Goal: Task Accomplishment & Management: Use online tool/utility

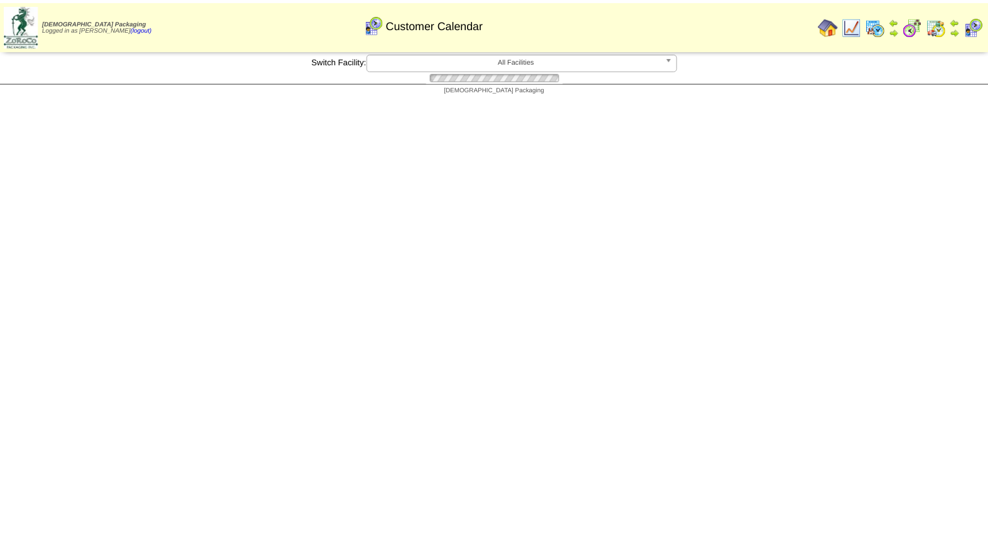
scroll to position [94, 0]
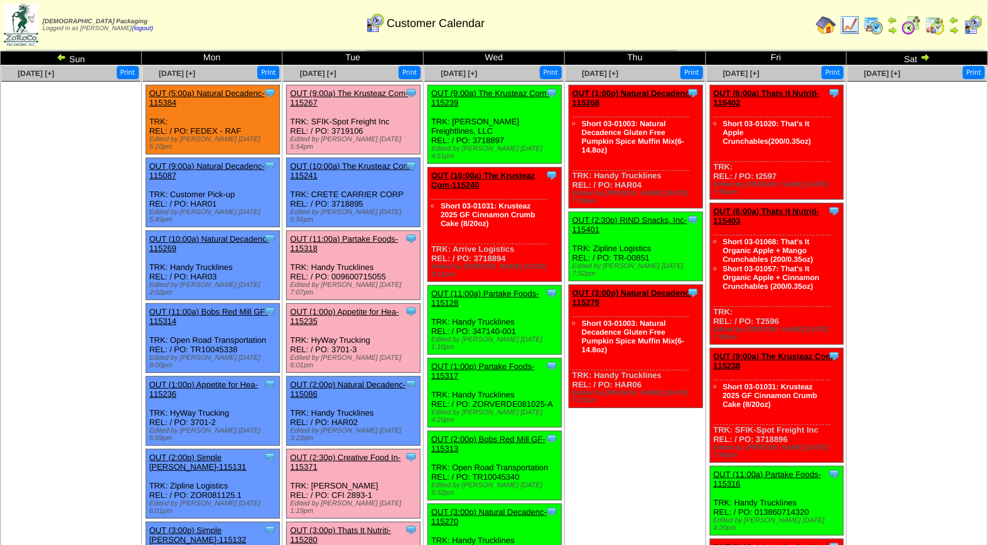
scroll to position [16, 0]
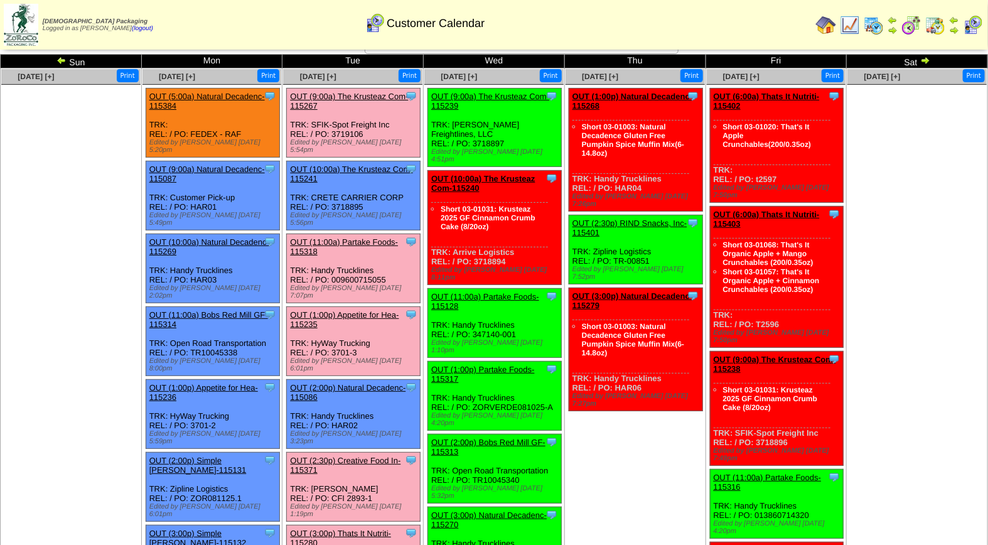
click at [348, 529] on link "OUT (3:00p) Thats It Nutriti-115280" at bounding box center [340, 538] width 101 height 19
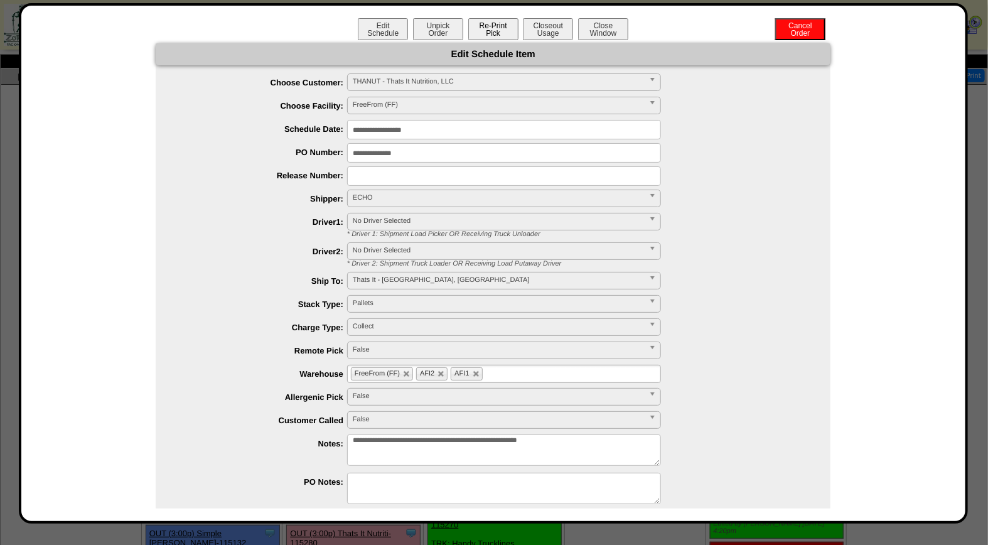
click at [491, 21] on button "Re-Print Pick" at bounding box center [493, 29] width 50 height 22
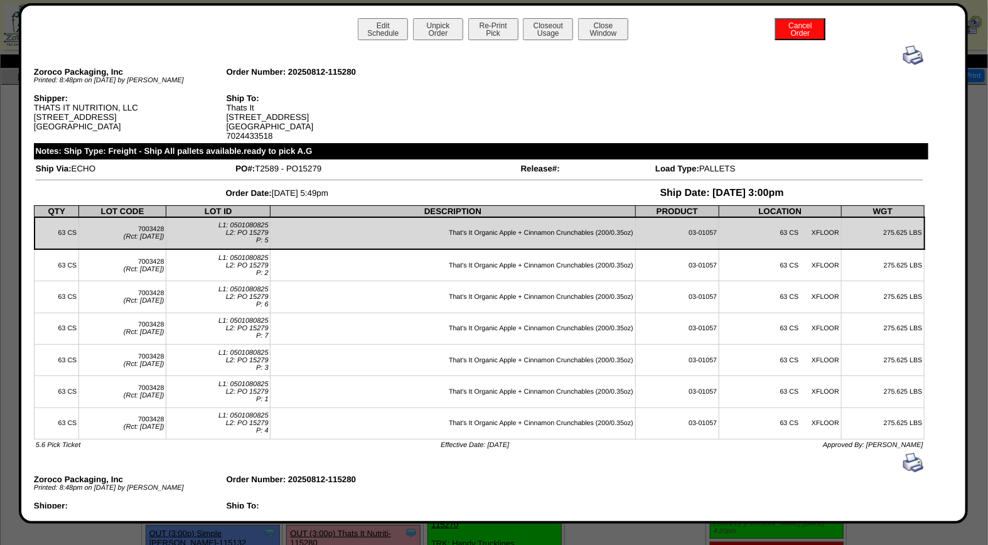
click at [903, 53] on img at bounding box center [913, 55] width 20 height 20
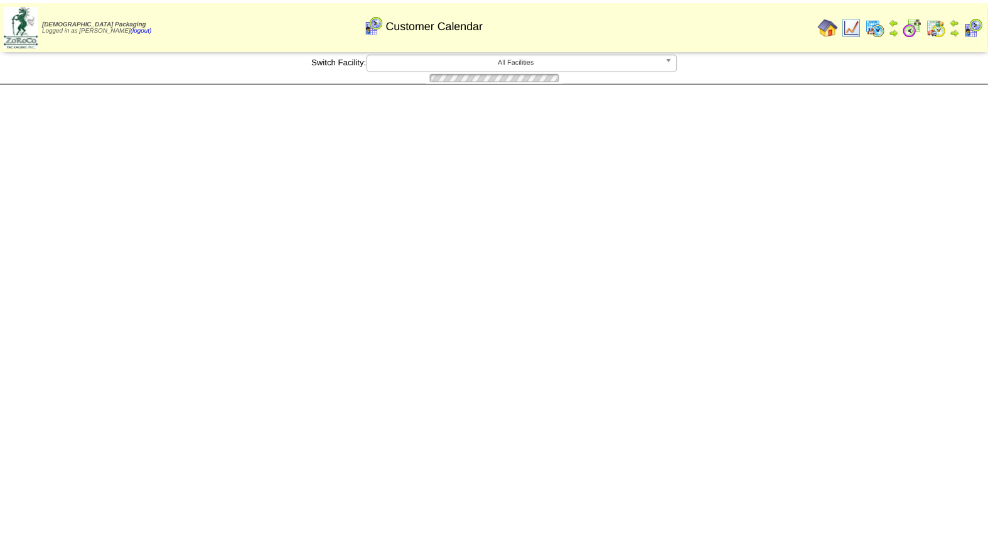
scroll to position [16, 0]
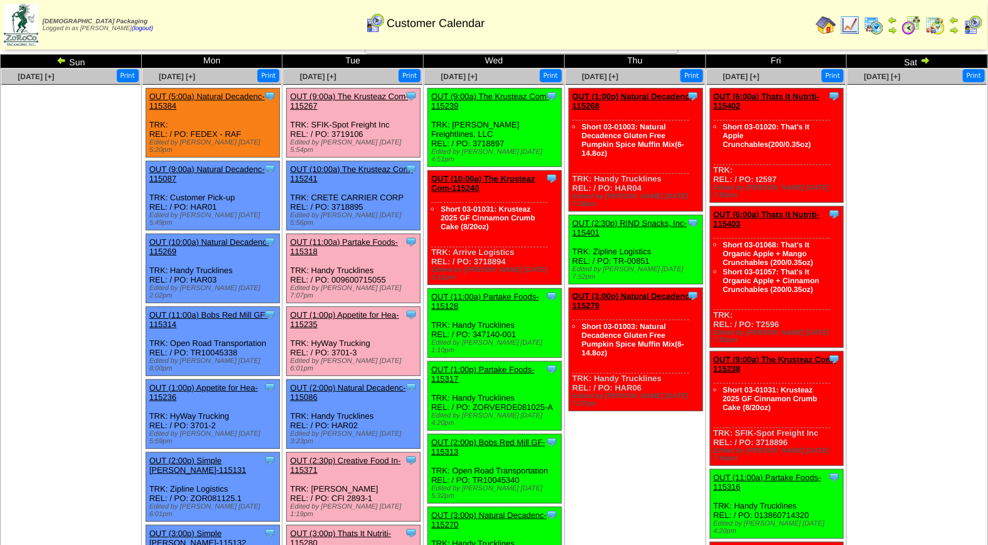
drag, startPoint x: 362, startPoint y: 476, endPoint x: 399, endPoint y: 454, distance: 43.1
click at [362, 529] on link "OUT (3:00p) Thats It Nutriti-115280" at bounding box center [340, 538] width 101 height 19
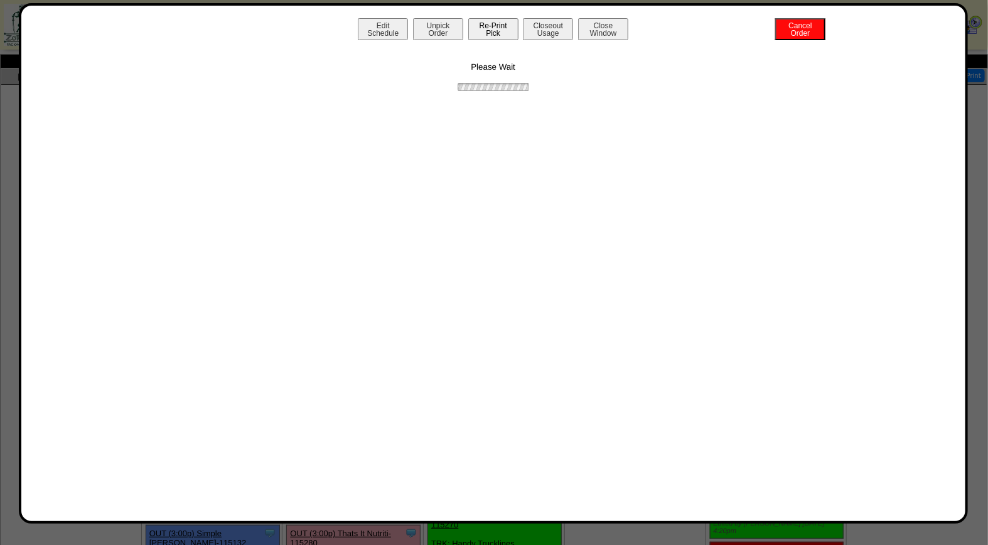
click at [509, 30] on button "Re-Print Pick" at bounding box center [493, 29] width 50 height 22
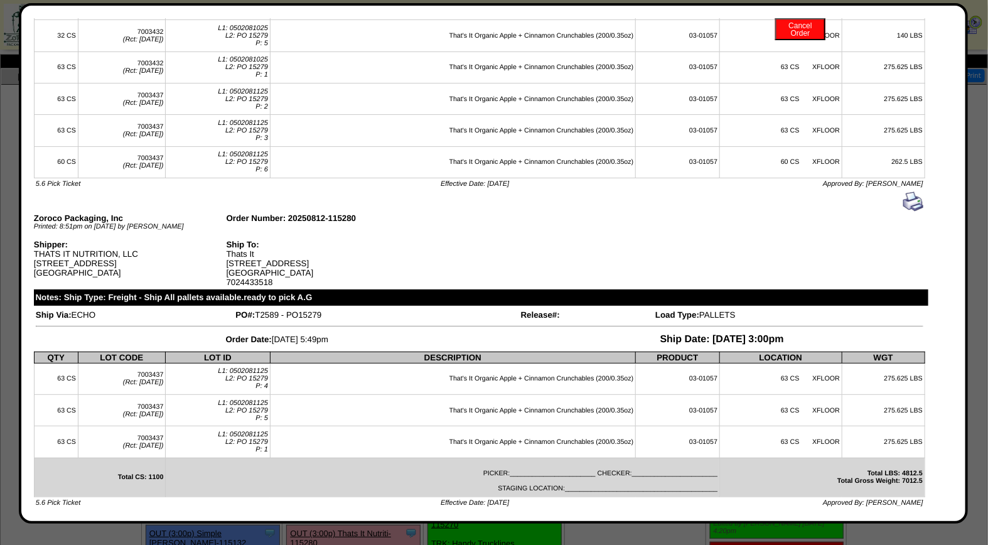
scroll to position [0, 0]
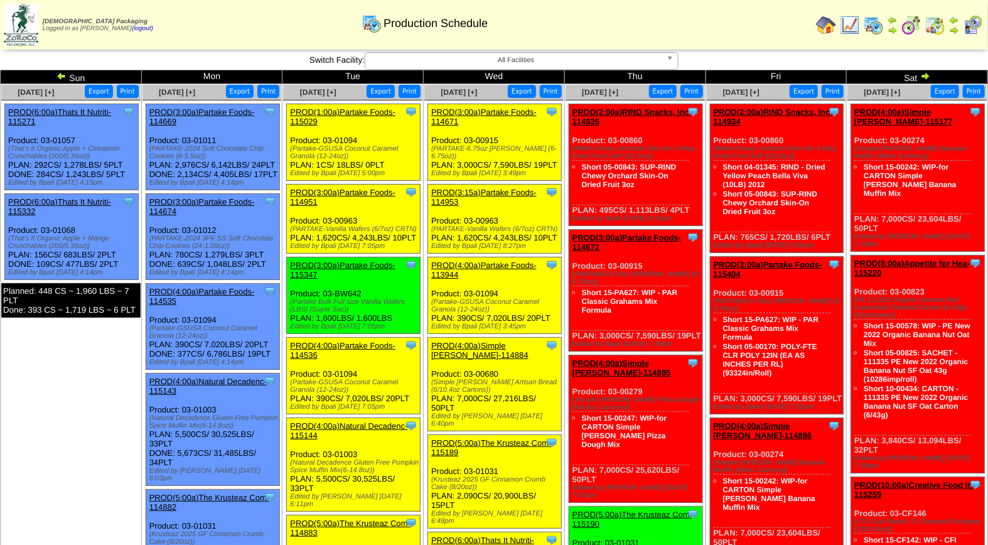
click at [975, 24] on img at bounding box center [973, 25] width 20 height 20
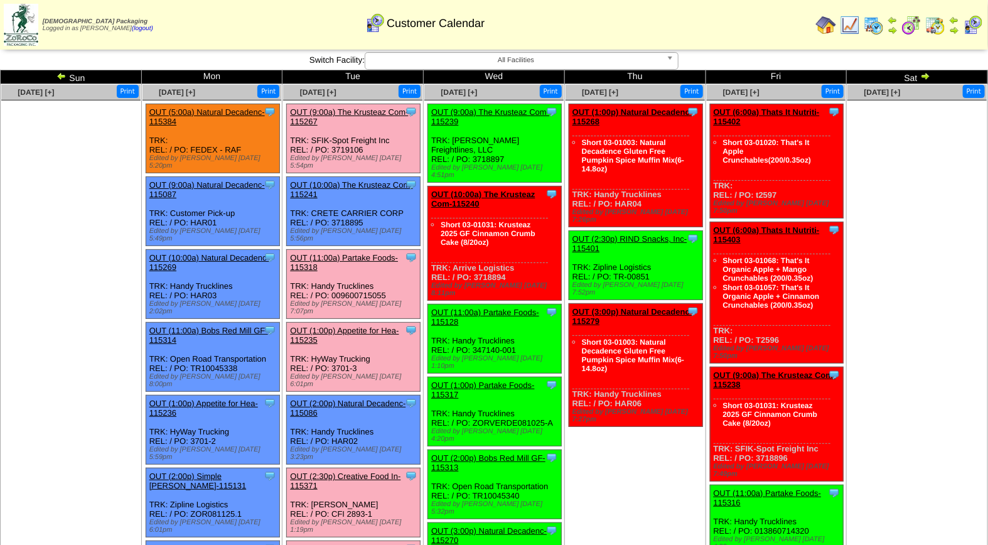
click at [352, 544] on link "OUT (3:00p) Thats It Nutriti-115280" at bounding box center [340, 553] width 101 height 19
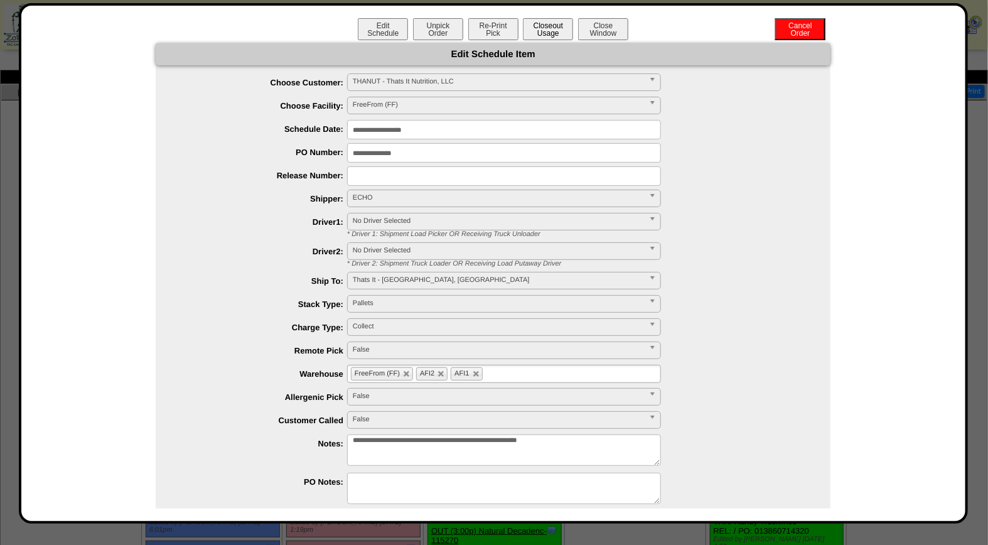
click at [547, 35] on button "Closeout Usage" at bounding box center [548, 29] width 50 height 22
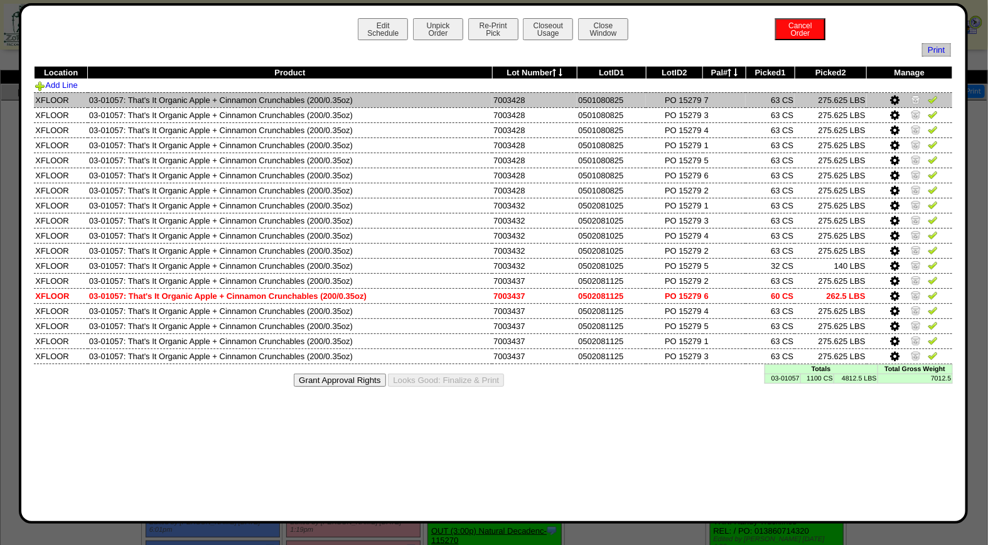
click at [933, 103] on img at bounding box center [933, 99] width 10 height 10
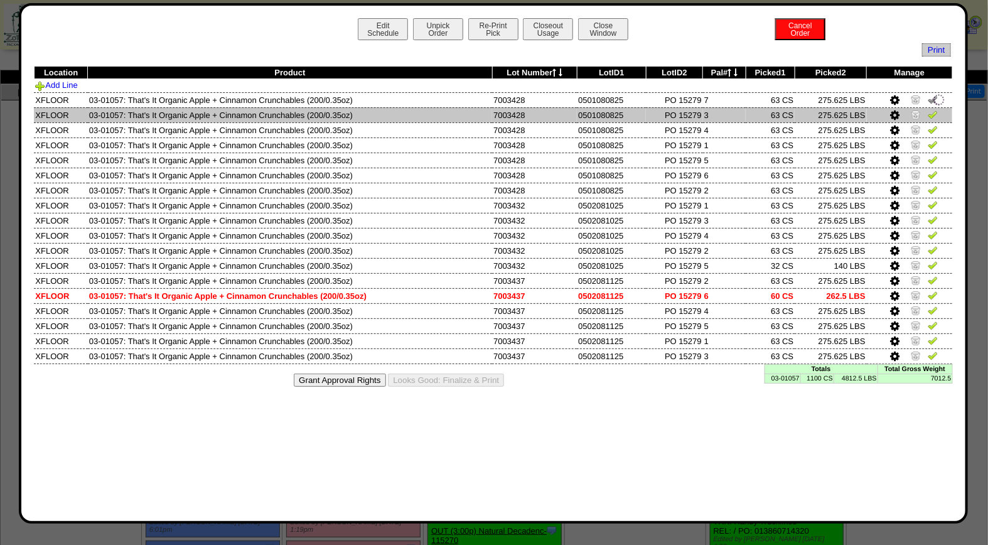
click at [932, 114] on img at bounding box center [933, 114] width 10 height 10
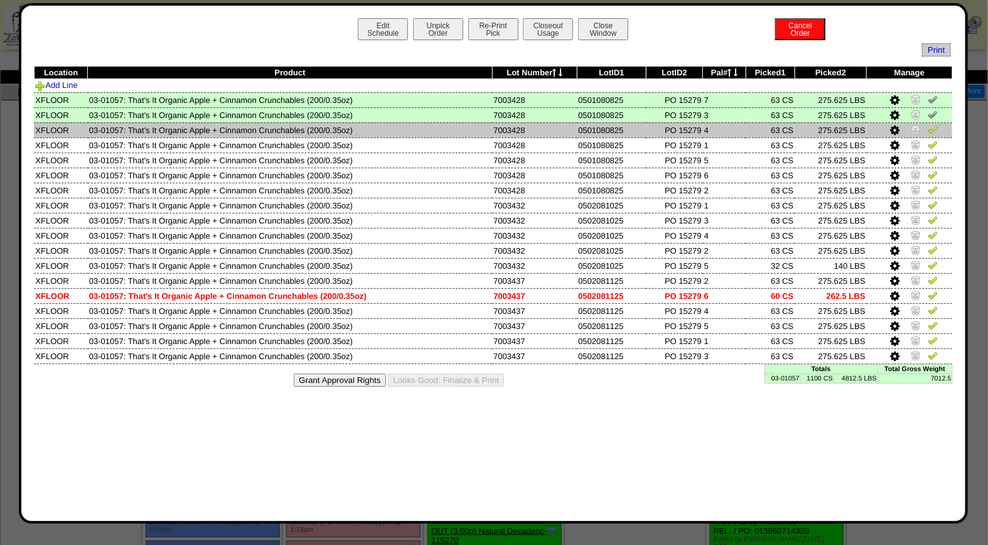
click at [930, 132] on img at bounding box center [933, 129] width 10 height 10
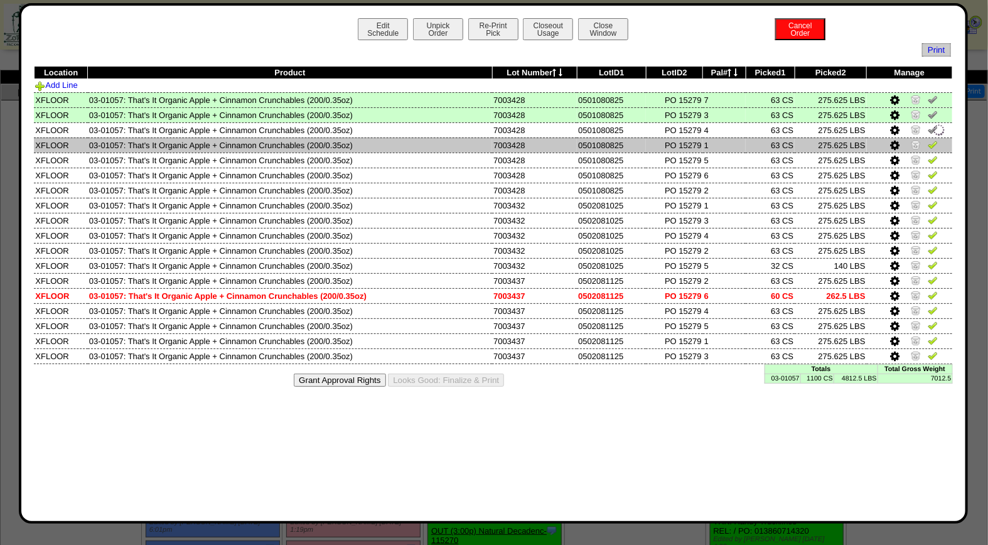
click at [933, 142] on img at bounding box center [933, 144] width 10 height 10
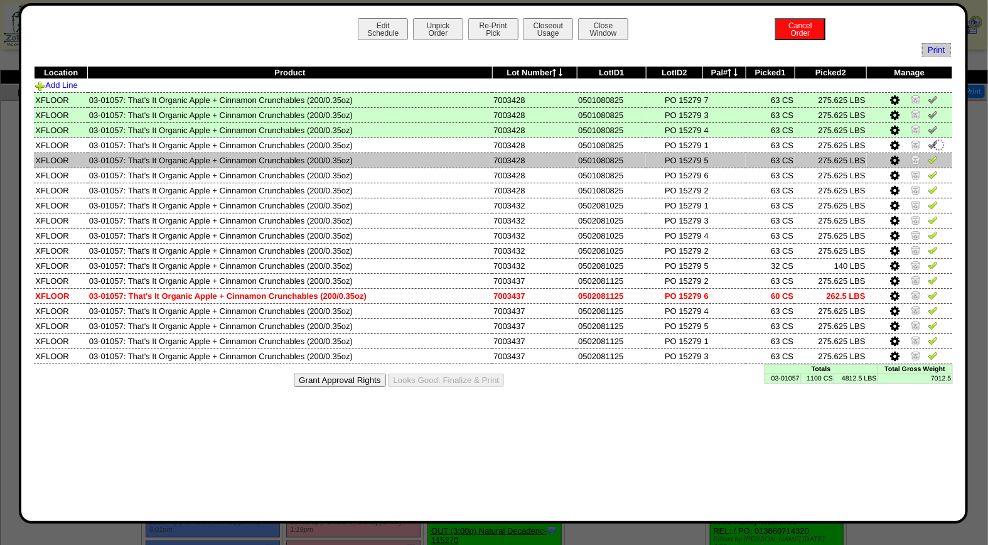
click at [932, 161] on img at bounding box center [933, 159] width 10 height 10
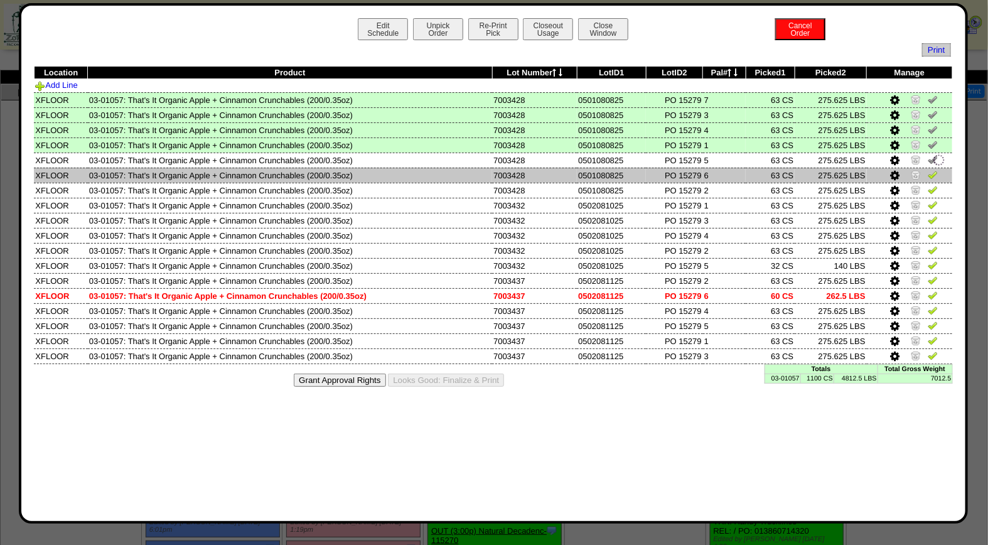
click at [933, 172] on img at bounding box center [933, 175] width 10 height 10
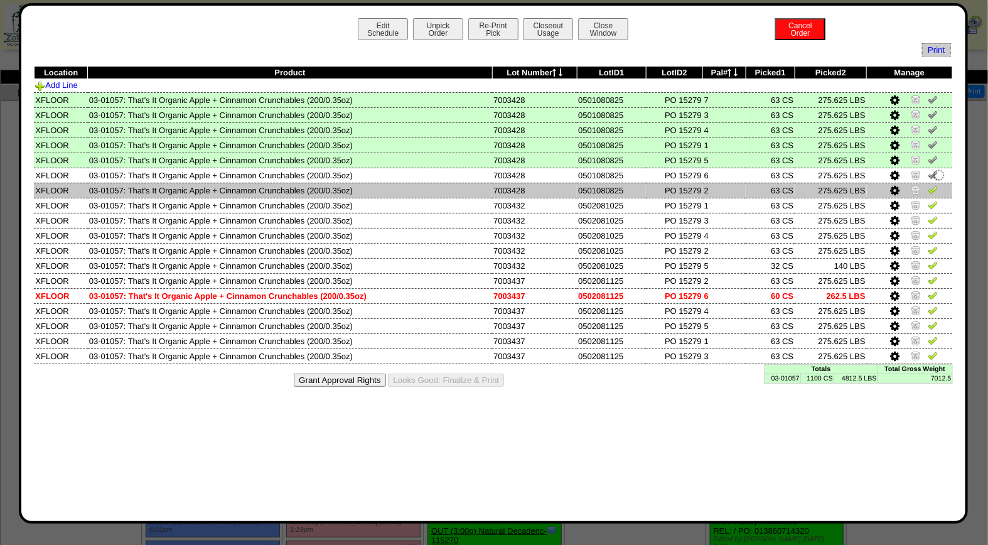
click at [933, 188] on img at bounding box center [933, 190] width 10 height 10
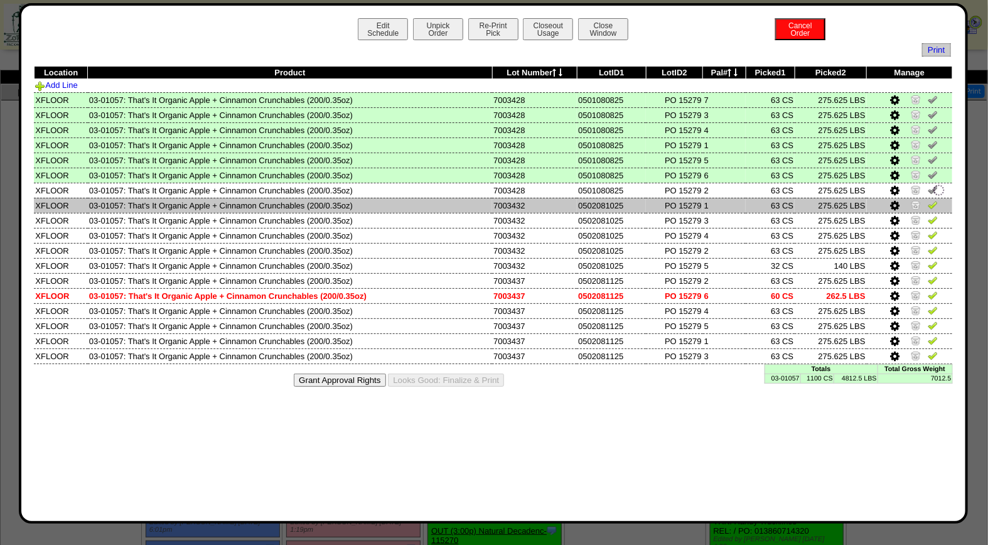
click at [933, 201] on img at bounding box center [933, 205] width 10 height 10
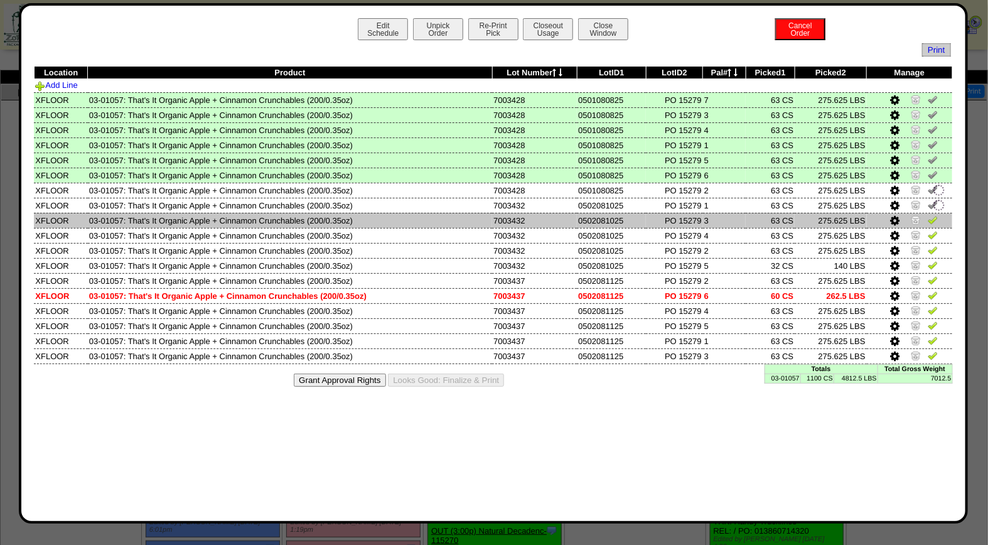
click at [933, 215] on img at bounding box center [933, 220] width 10 height 10
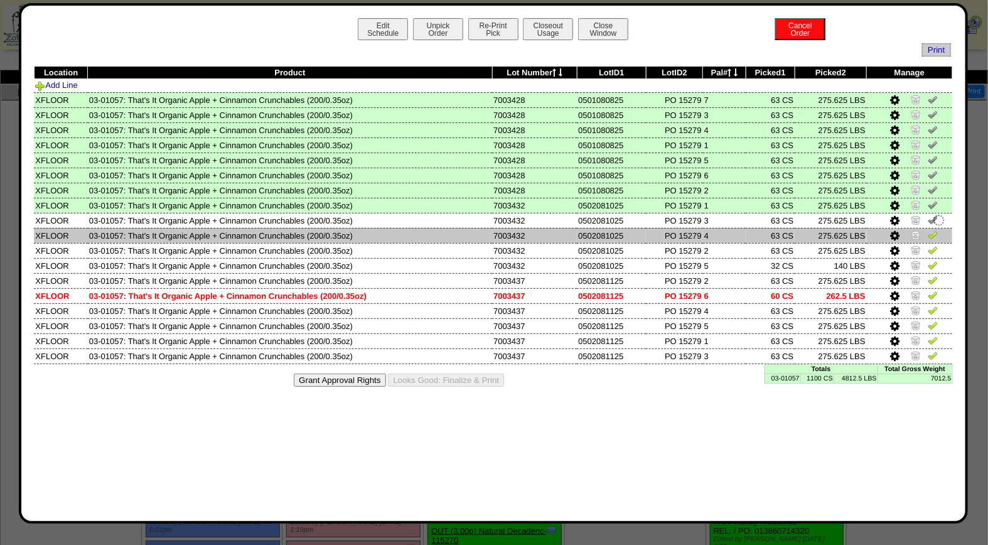
click at [934, 240] on td at bounding box center [909, 235] width 85 height 15
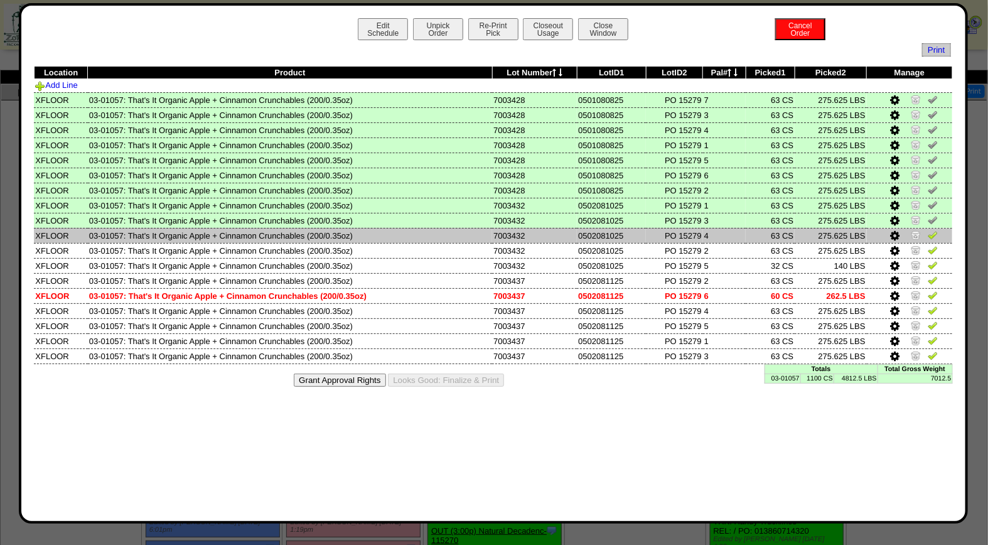
click at [934, 234] on img at bounding box center [933, 235] width 10 height 10
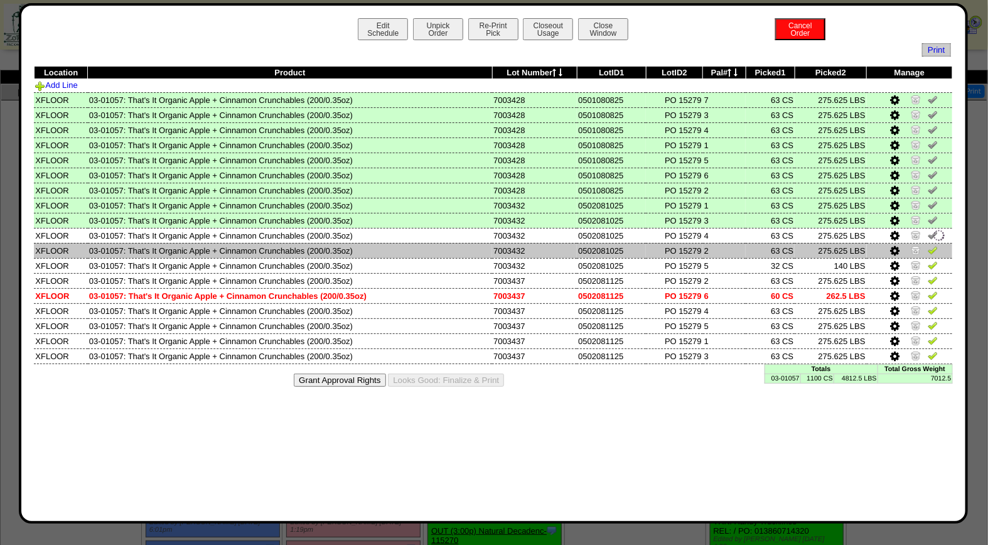
click at [934, 245] on img at bounding box center [933, 250] width 10 height 10
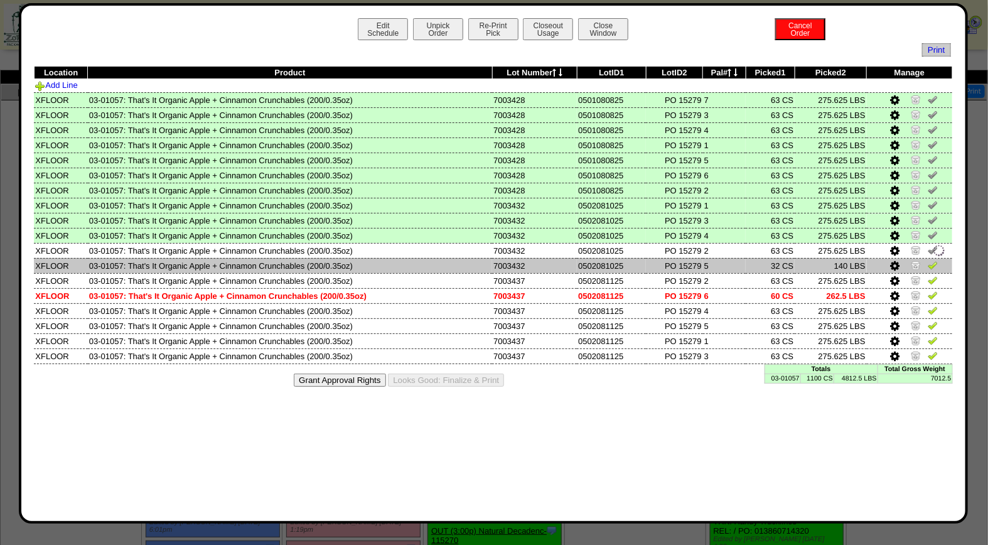
click at [934, 260] on img at bounding box center [933, 265] width 10 height 10
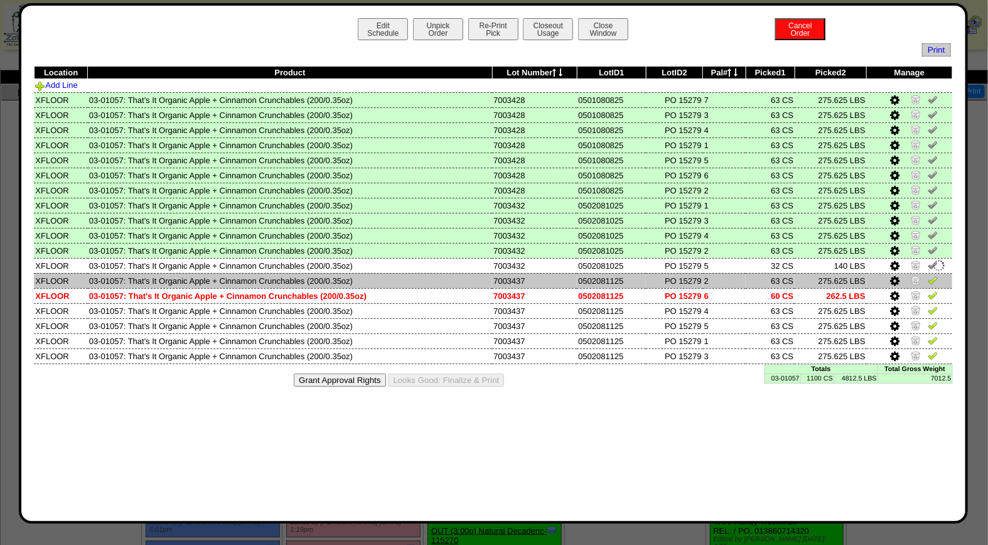
click at [936, 275] on img at bounding box center [933, 280] width 10 height 10
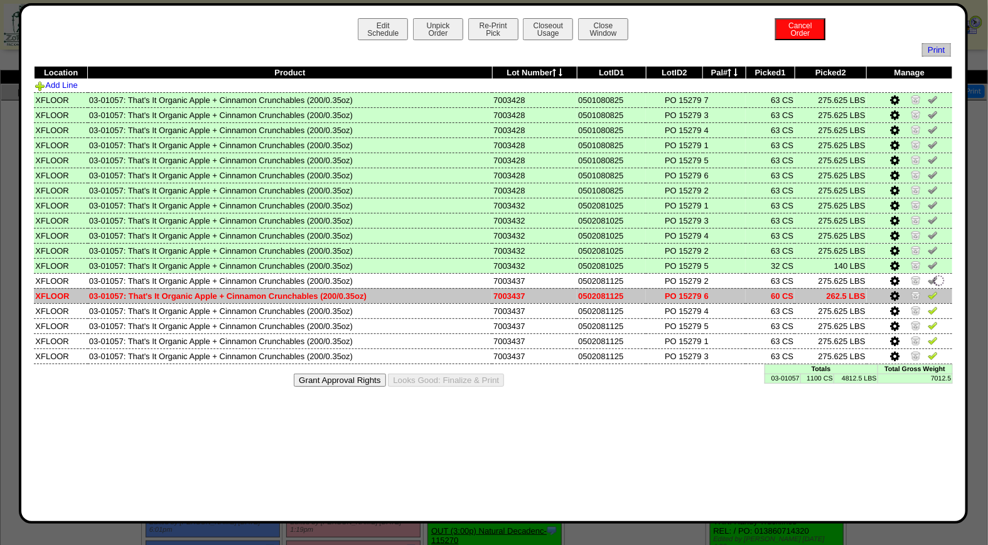
click at [937, 291] on img at bounding box center [933, 295] width 10 height 10
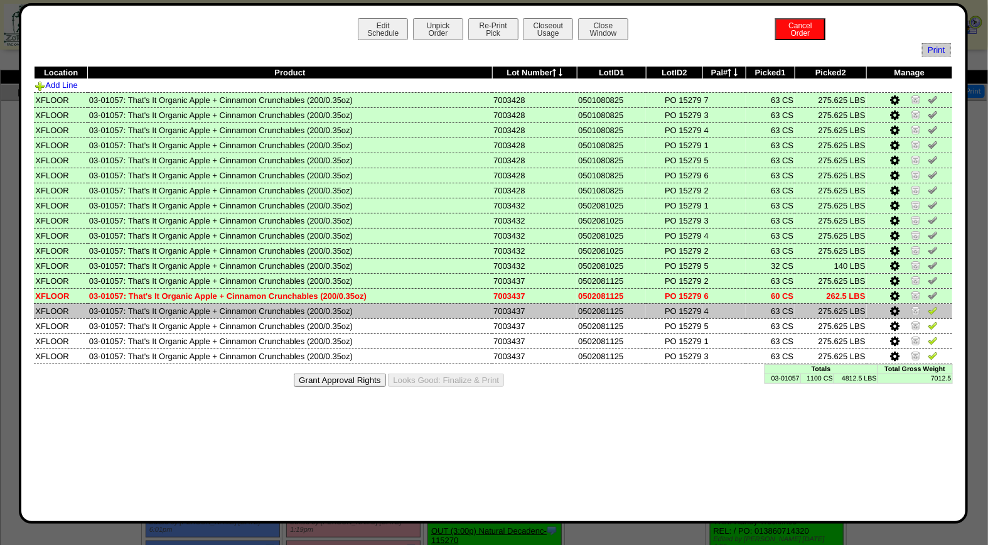
click at [937, 305] on img at bounding box center [933, 310] width 10 height 10
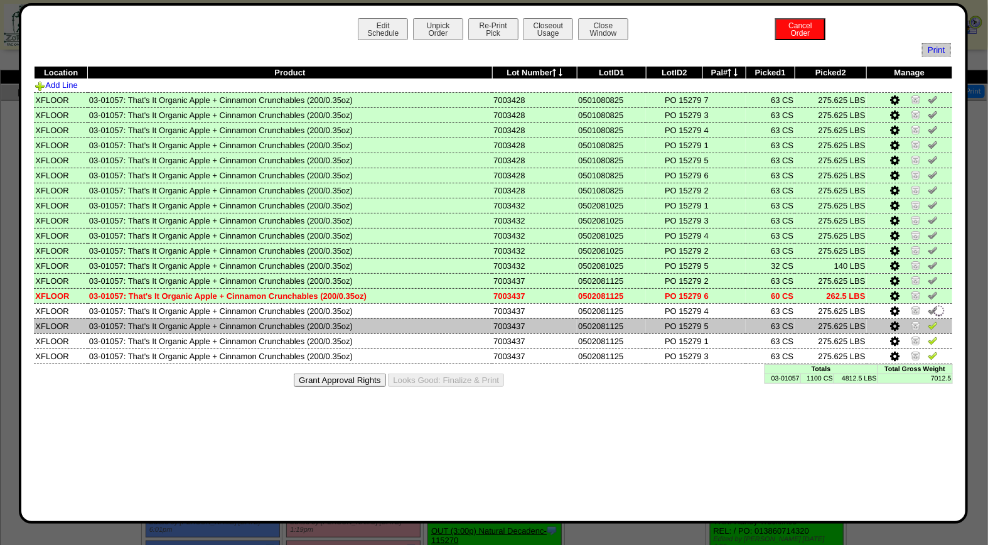
click at [934, 320] on img at bounding box center [933, 325] width 10 height 10
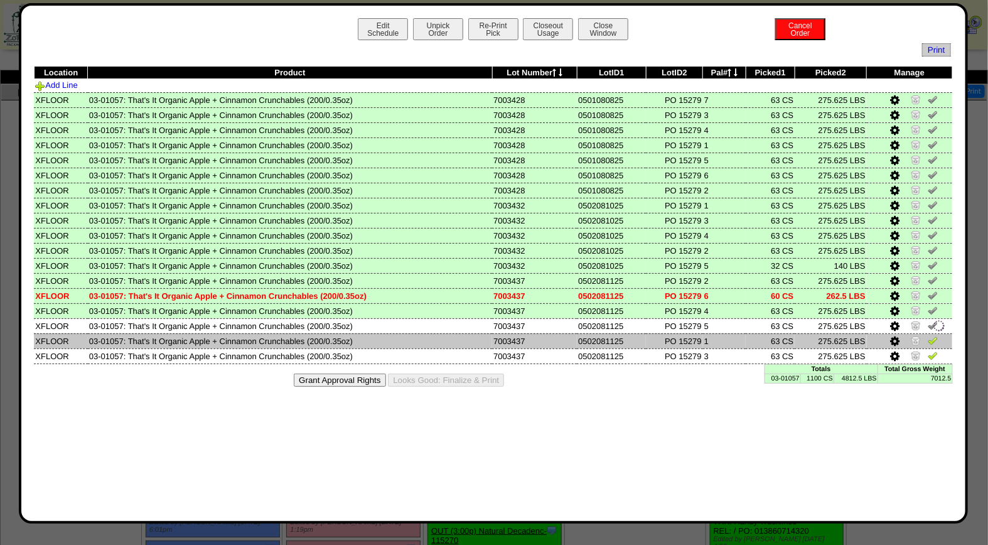
click at [932, 338] on img at bounding box center [933, 340] width 10 height 10
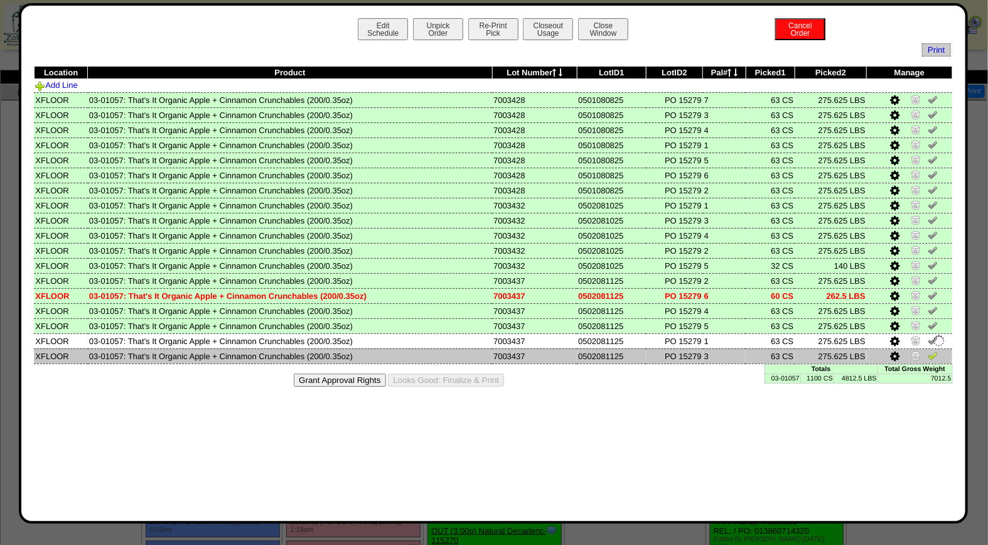
click at [934, 353] on img at bounding box center [933, 355] width 10 height 10
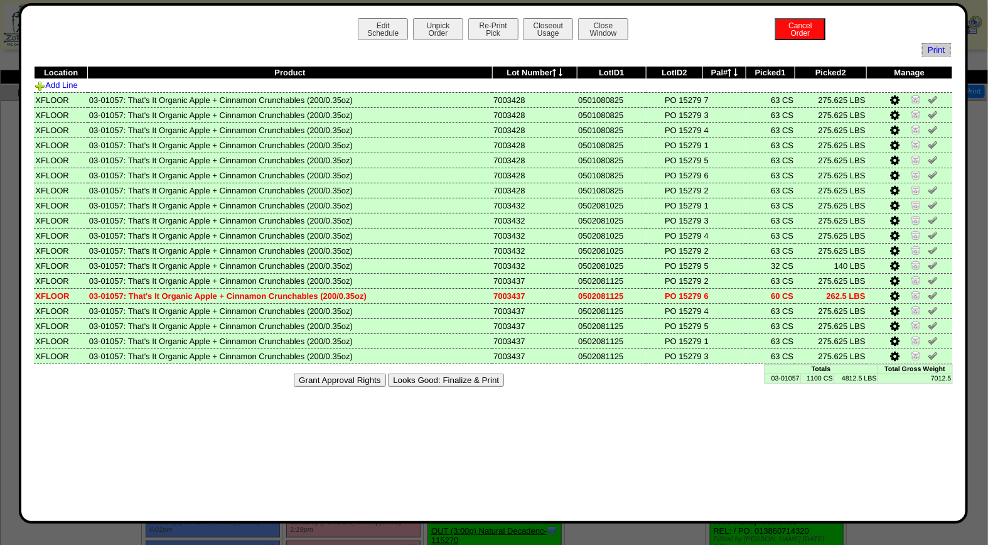
click at [444, 379] on button "Looks Good: Finalize & Print" at bounding box center [446, 380] width 116 height 13
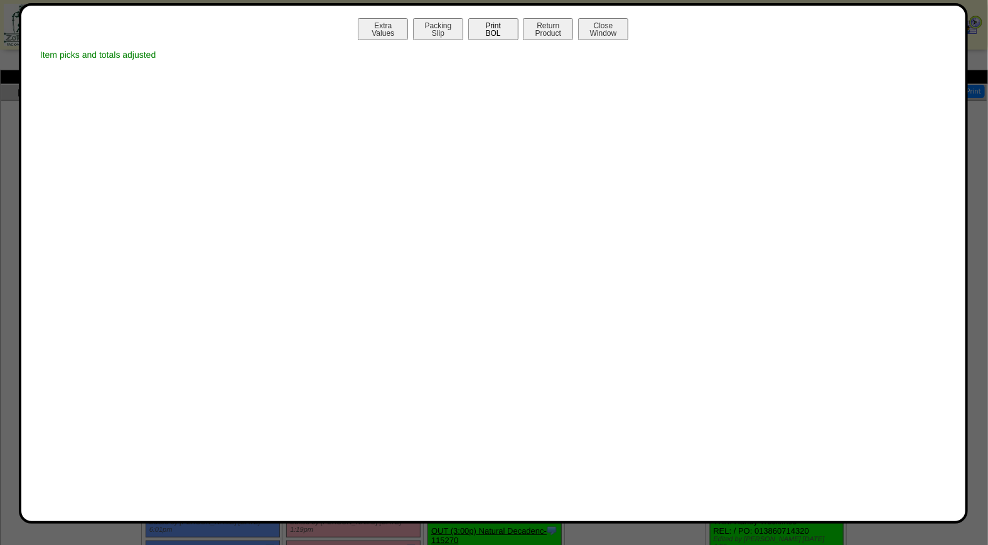
click at [493, 28] on button "Print BOL" at bounding box center [493, 29] width 50 height 22
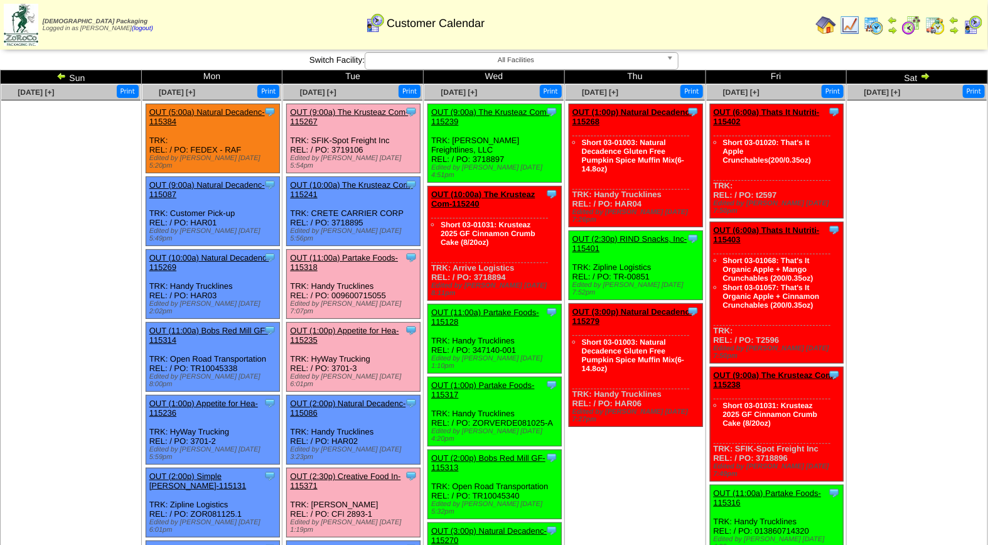
click at [350, 472] on link "OUT (2:30p) Creative Food In-115371" at bounding box center [345, 481] width 111 height 19
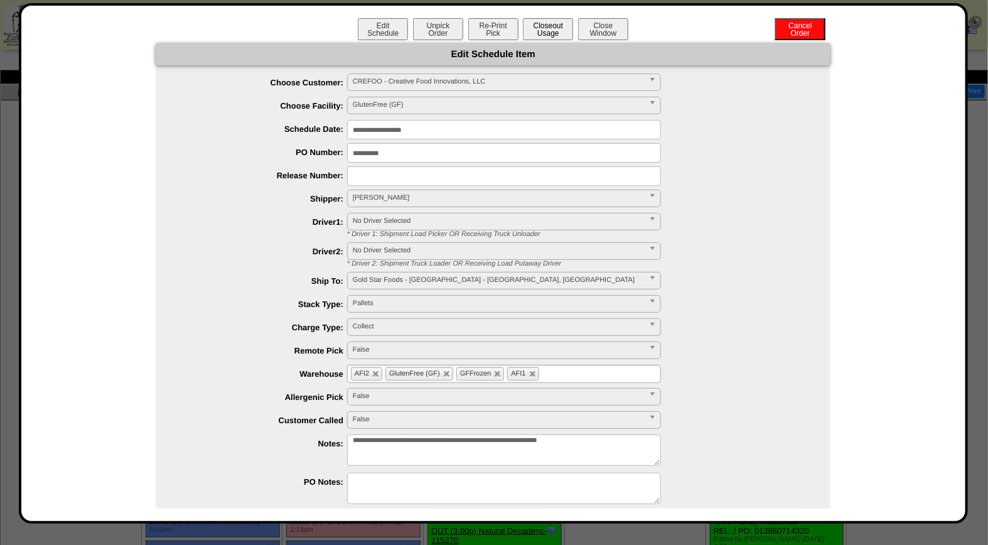
click at [546, 26] on button "Closeout Usage" at bounding box center [548, 29] width 50 height 22
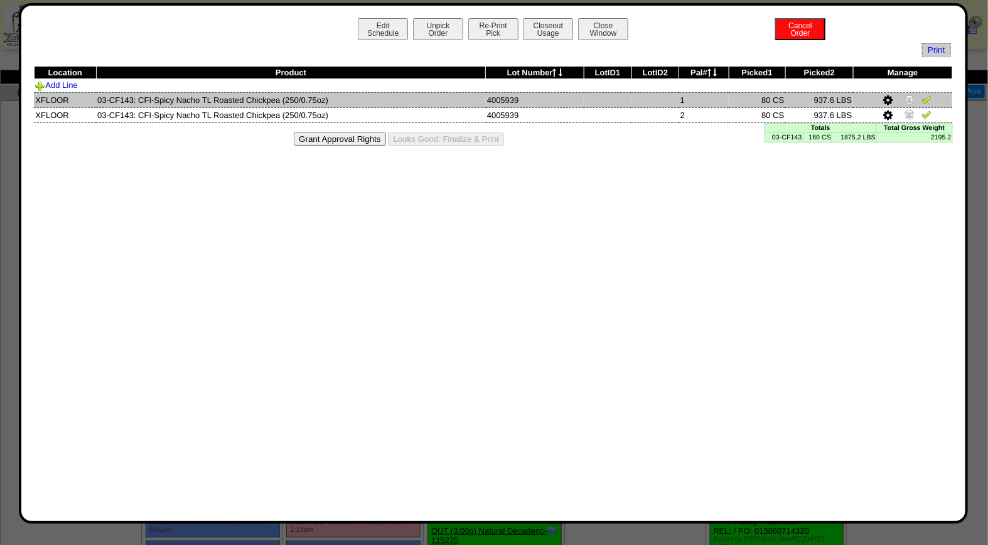
click at [928, 99] on img at bounding box center [927, 99] width 10 height 10
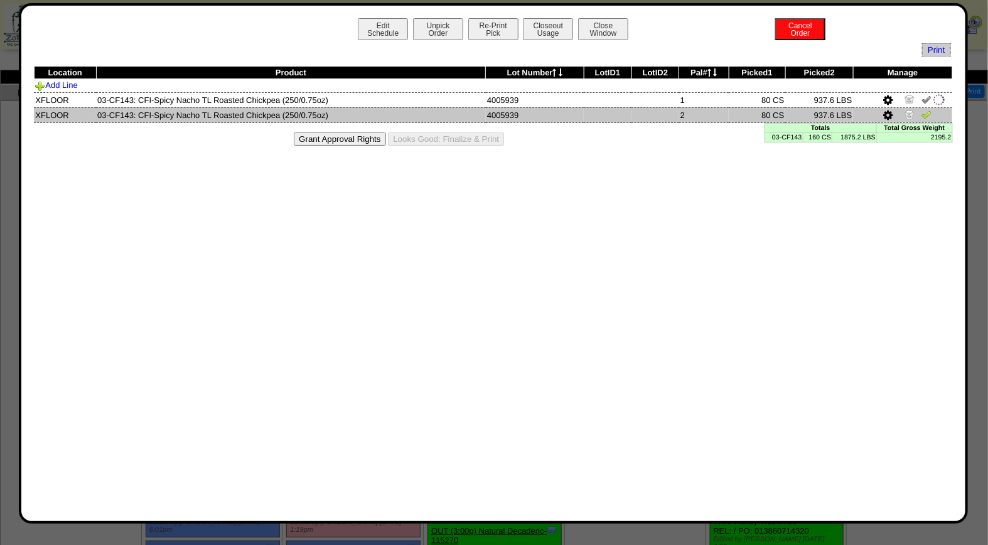
click at [925, 110] on img at bounding box center [927, 114] width 10 height 10
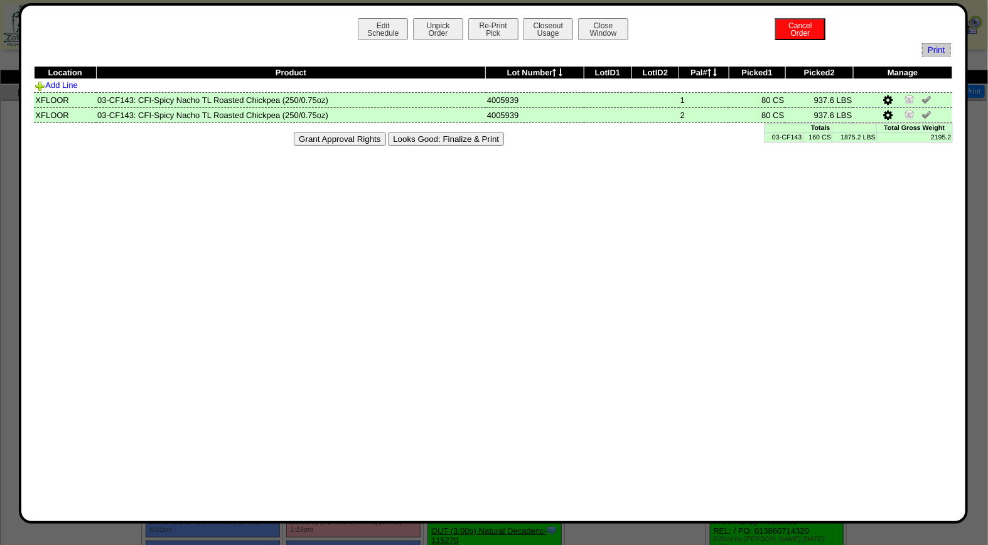
click at [419, 136] on button "Looks Good: Finalize & Print" at bounding box center [446, 138] width 116 height 13
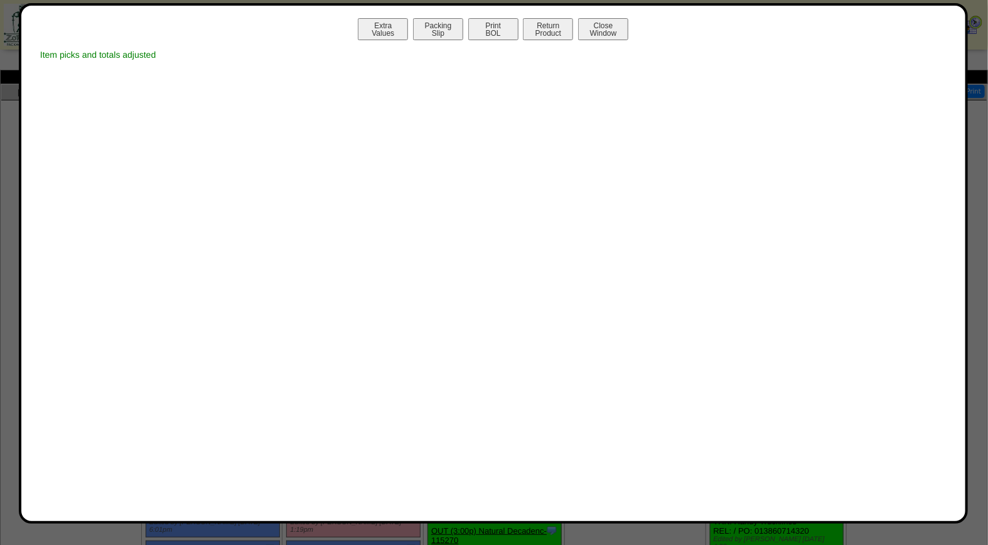
click at [487, 41] on div "Extra Values Packing Slip Print BOL Return Product Close Window" at bounding box center [493, 30] width 919 height 25
click at [490, 38] on button "Print BOL" at bounding box center [493, 29] width 50 height 22
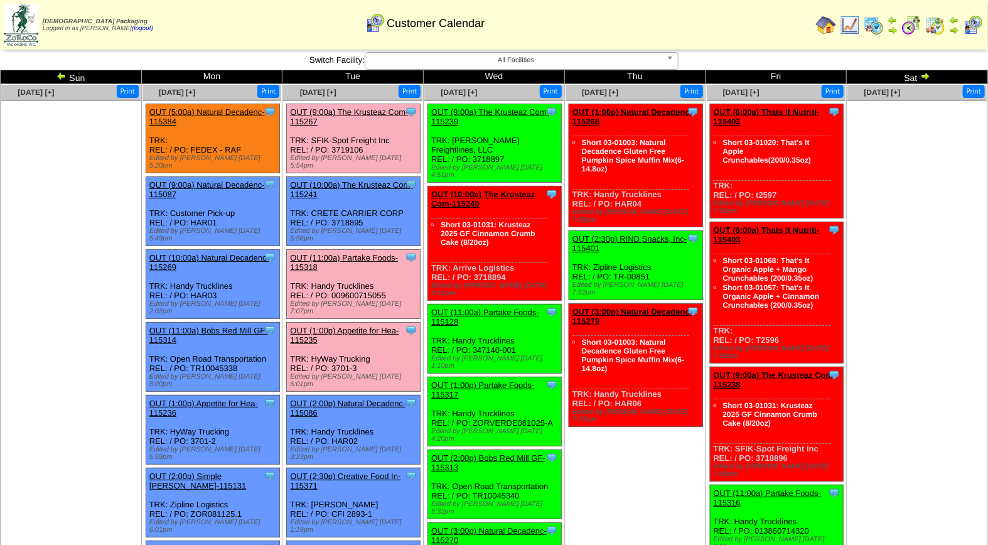
click at [349, 326] on link "OUT (1:00p) Appetite for Hea-115235" at bounding box center [344, 335] width 109 height 19
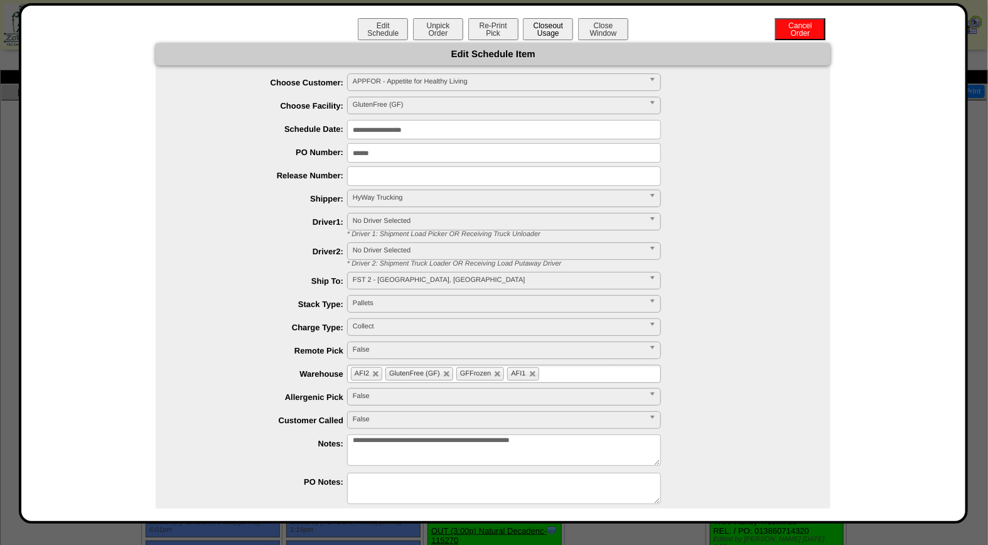
click at [541, 30] on button "Closeout Usage" at bounding box center [548, 29] width 50 height 22
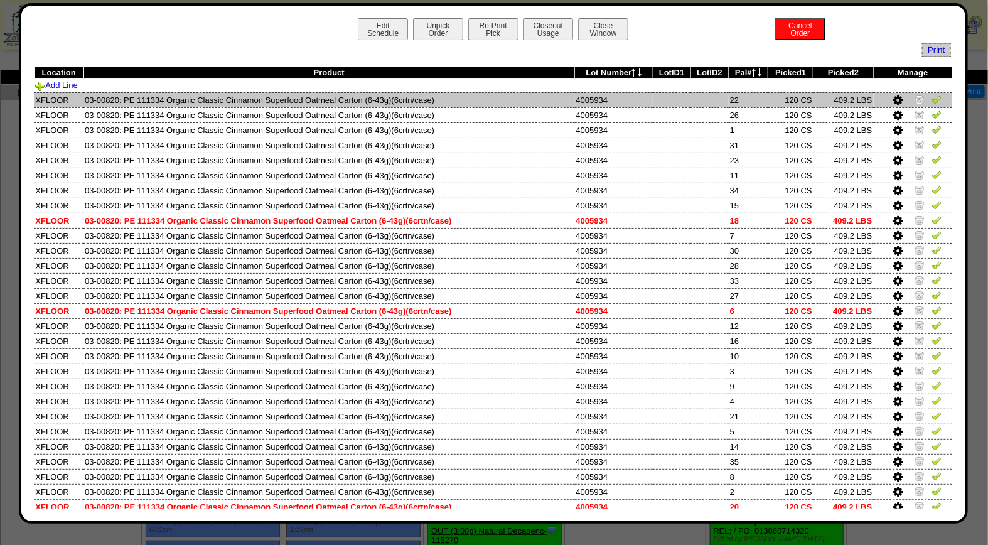
click at [932, 101] on img at bounding box center [937, 99] width 10 height 10
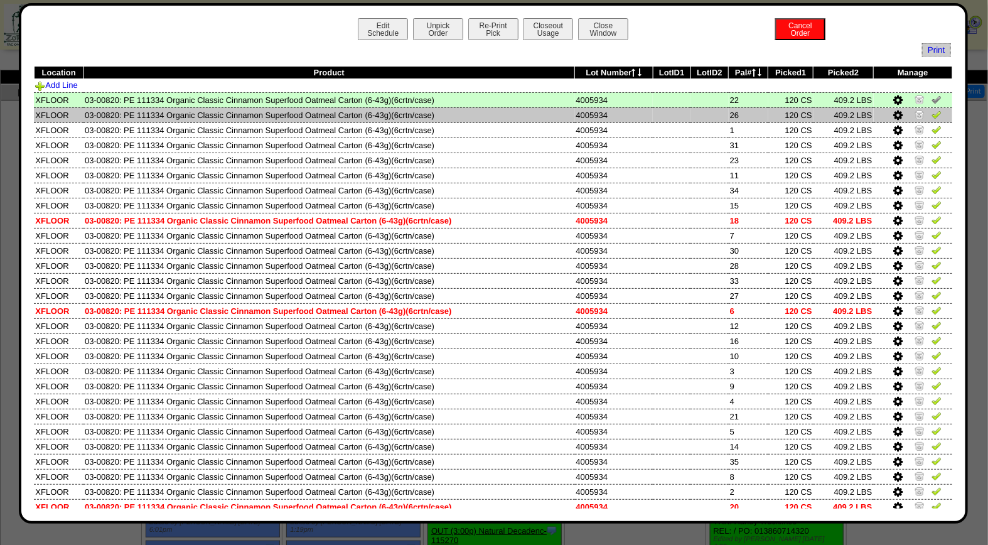
click at [932, 115] on img at bounding box center [937, 114] width 10 height 10
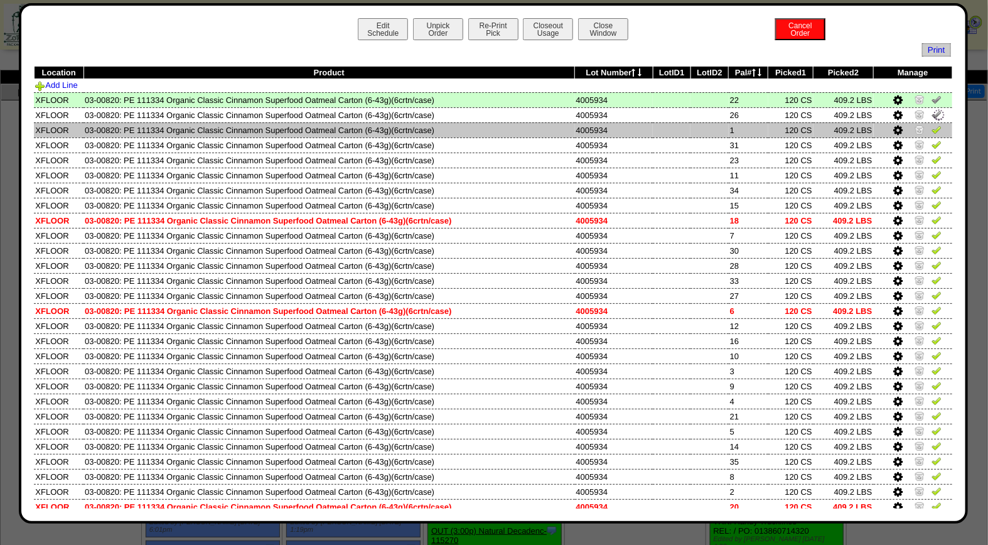
click at [932, 135] on link at bounding box center [937, 131] width 10 height 9
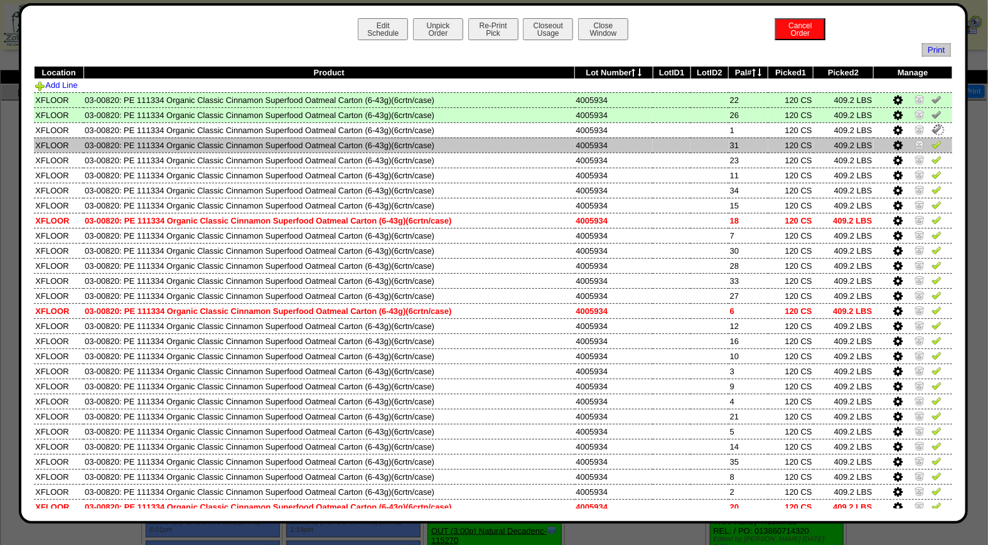
click at [932, 143] on img at bounding box center [937, 144] width 10 height 10
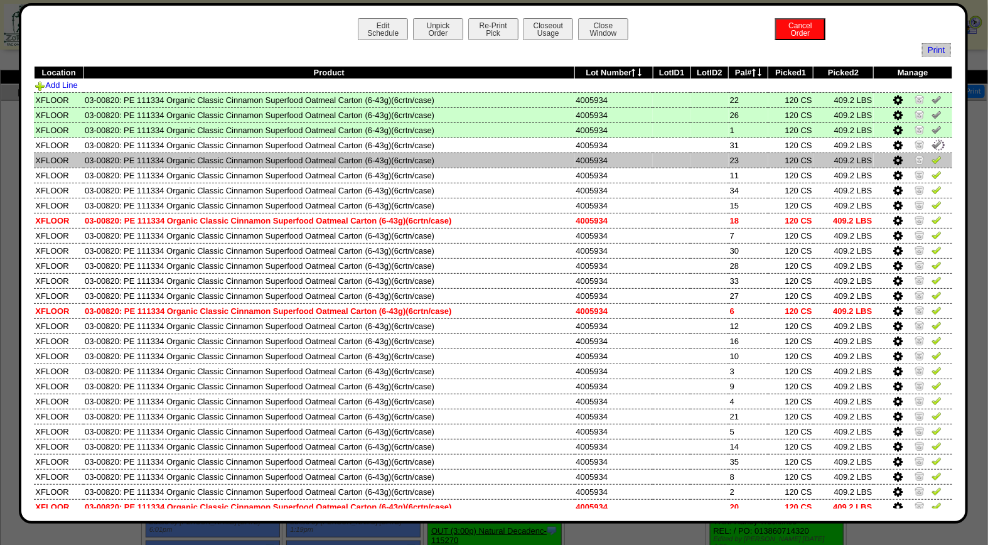
click at [932, 159] on img at bounding box center [937, 159] width 10 height 10
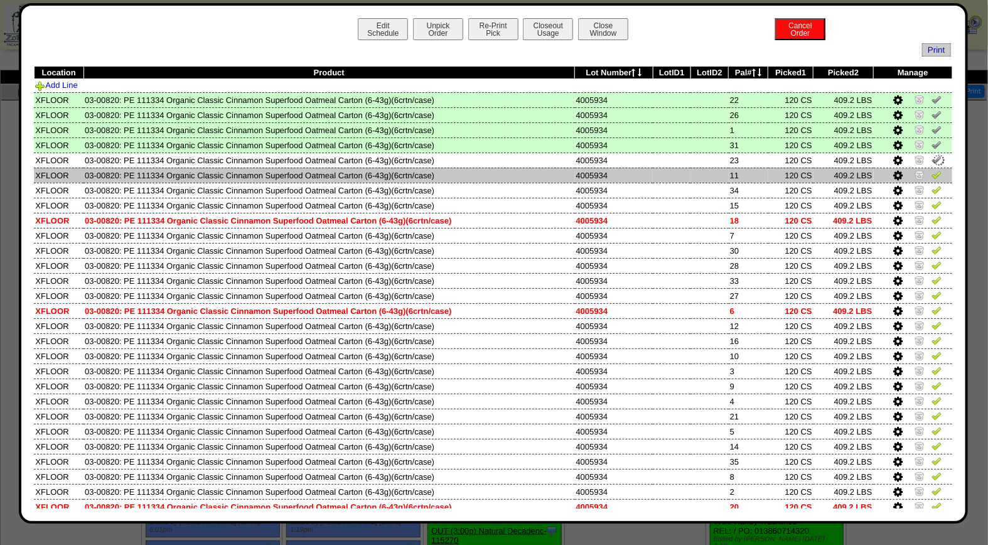
click at [932, 170] on img at bounding box center [937, 175] width 10 height 10
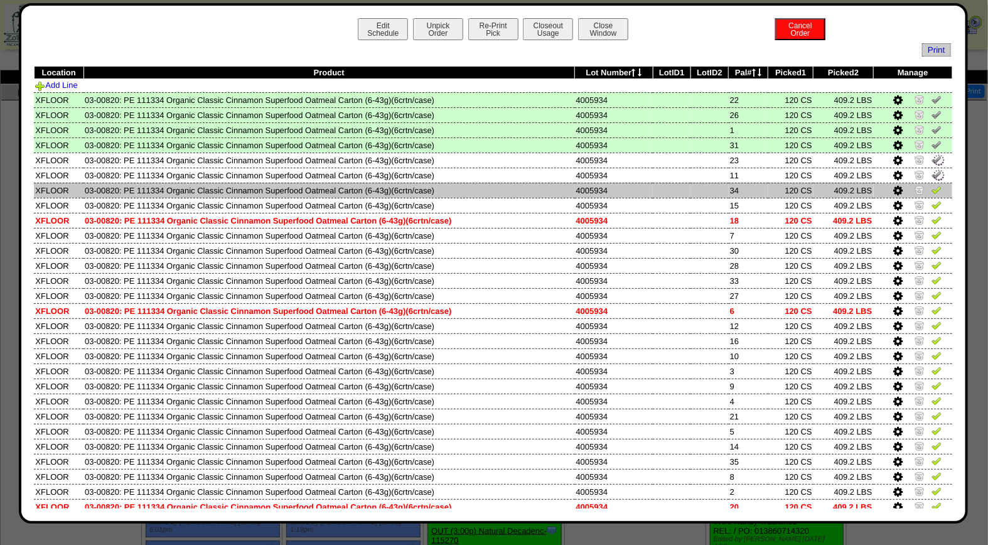
click at [932, 185] on img at bounding box center [937, 190] width 10 height 10
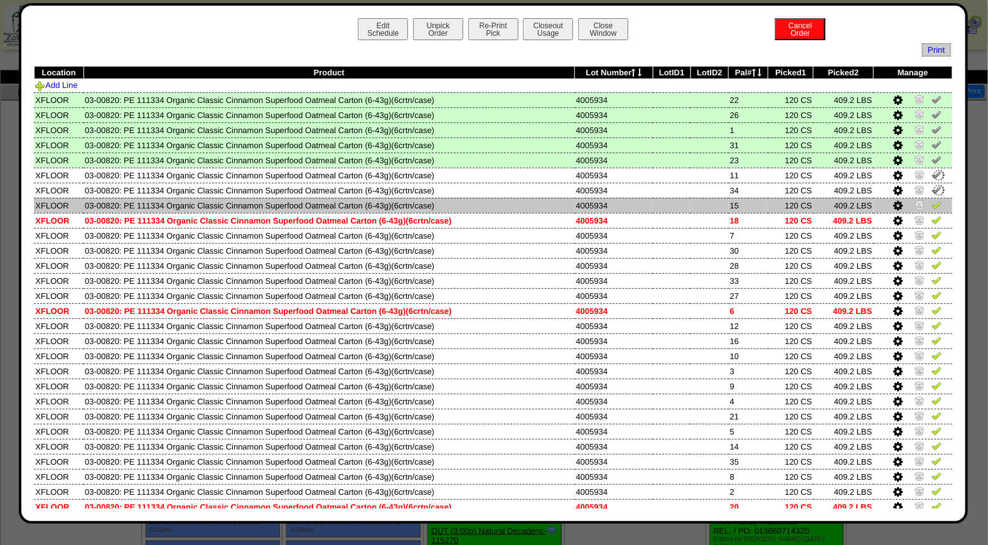
click at [932, 200] on img at bounding box center [937, 205] width 10 height 10
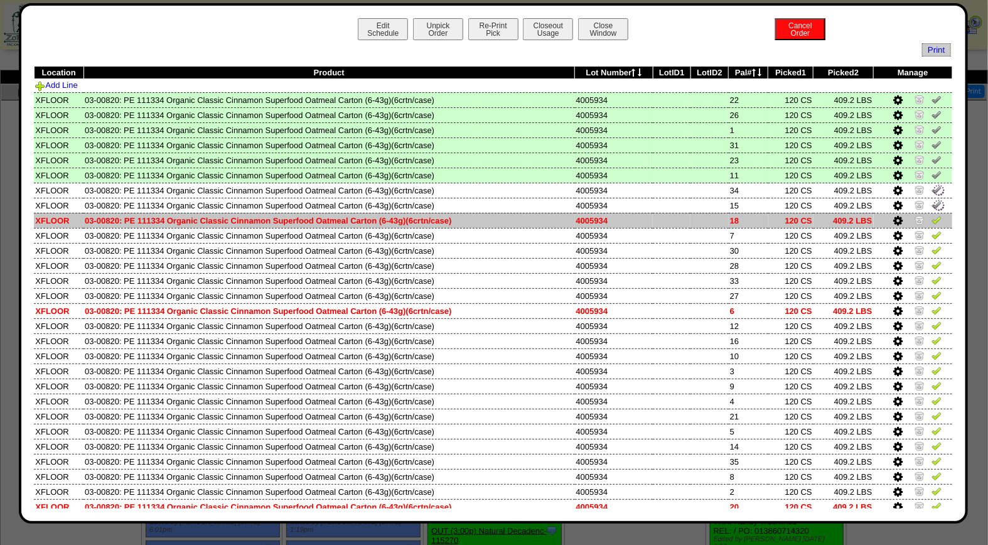
click at [932, 217] on img at bounding box center [937, 220] width 10 height 10
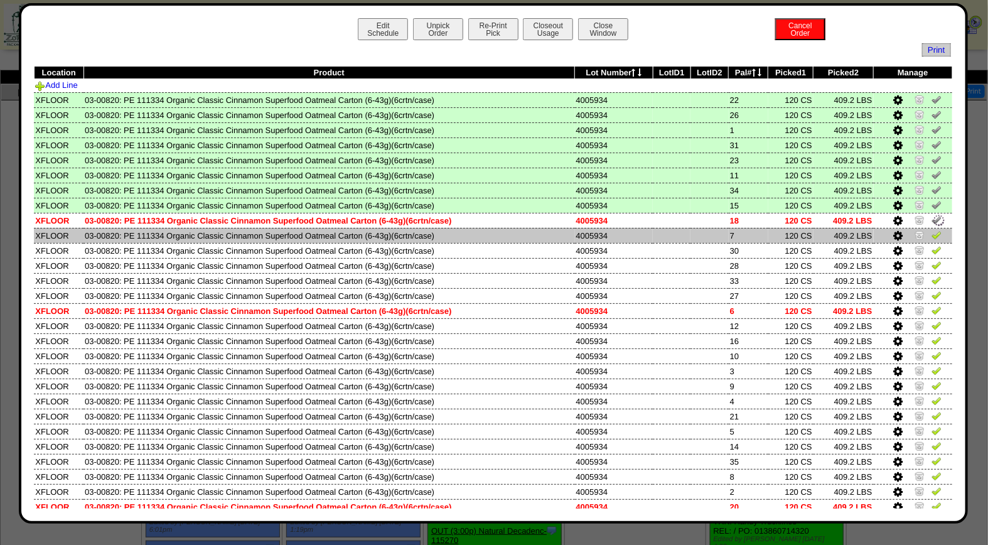
click at [932, 230] on img at bounding box center [937, 235] width 10 height 10
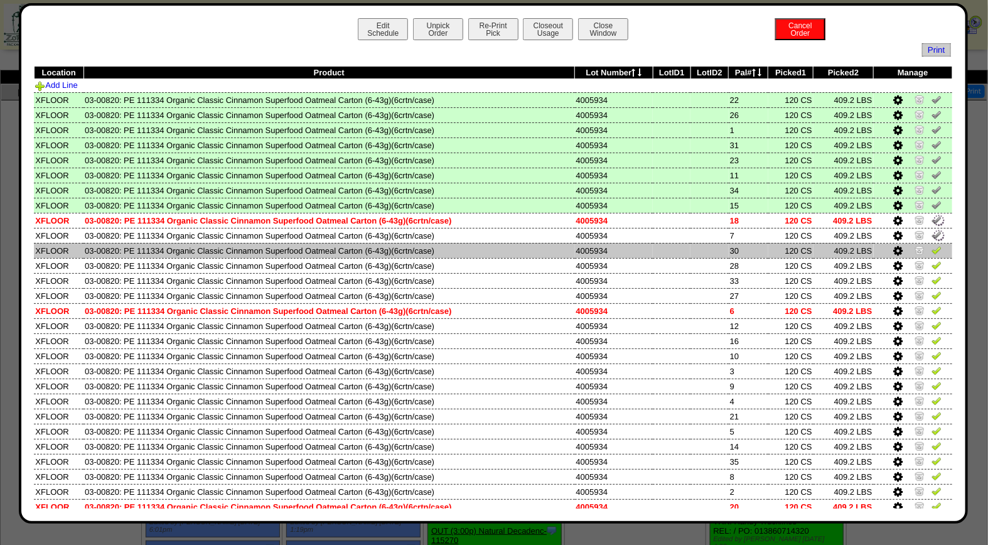
click at [932, 245] on img at bounding box center [937, 250] width 10 height 10
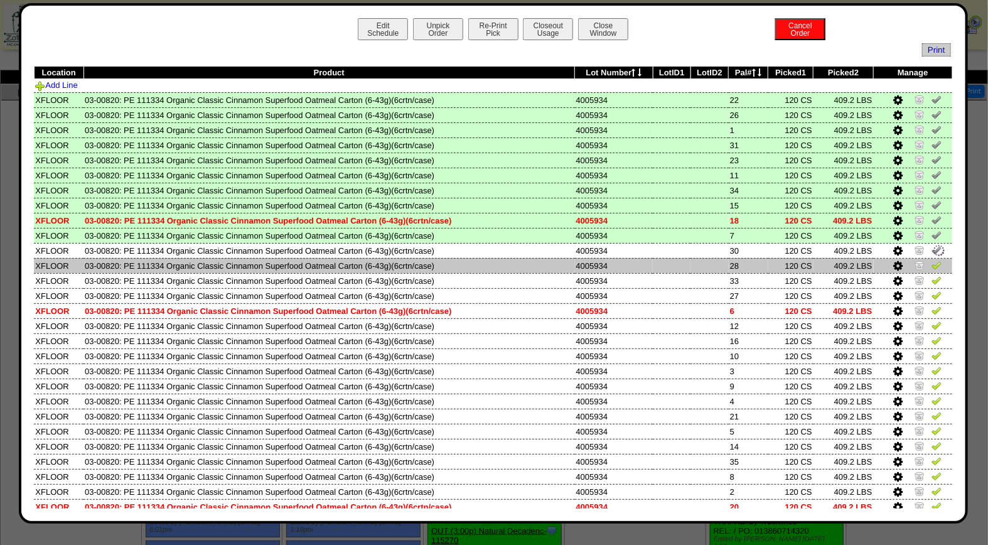
click at [932, 260] on img at bounding box center [937, 265] width 10 height 10
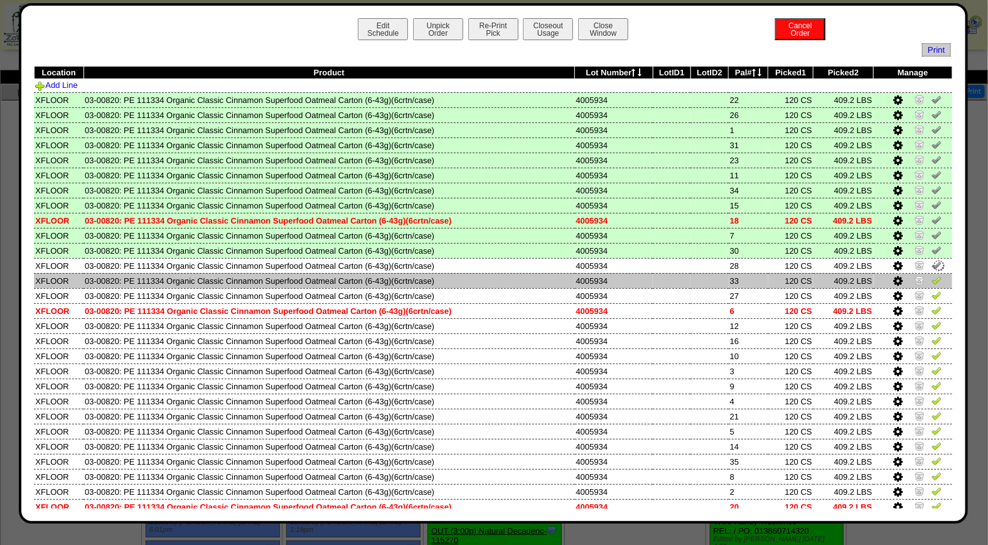
click at [932, 275] on img at bounding box center [937, 280] width 10 height 10
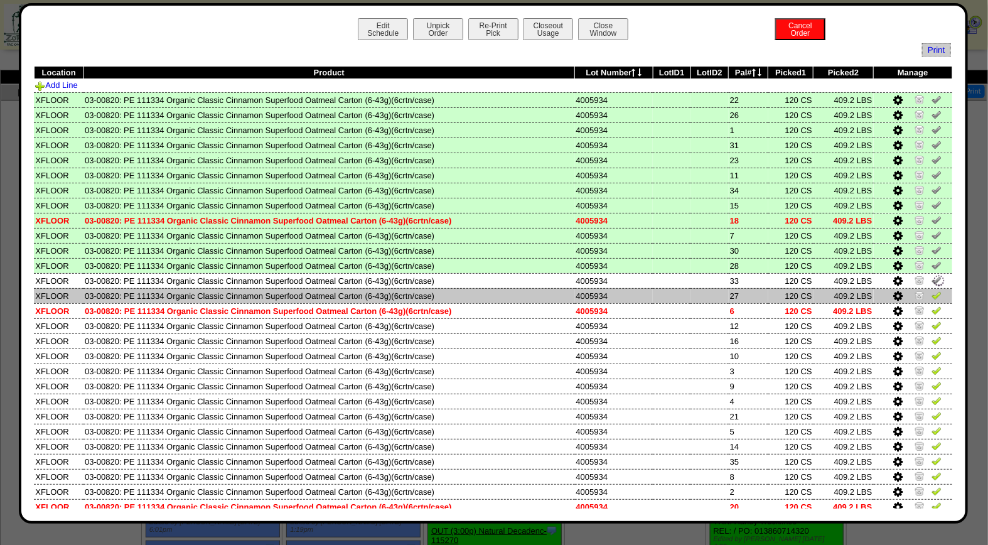
click at [932, 290] on img at bounding box center [937, 295] width 10 height 10
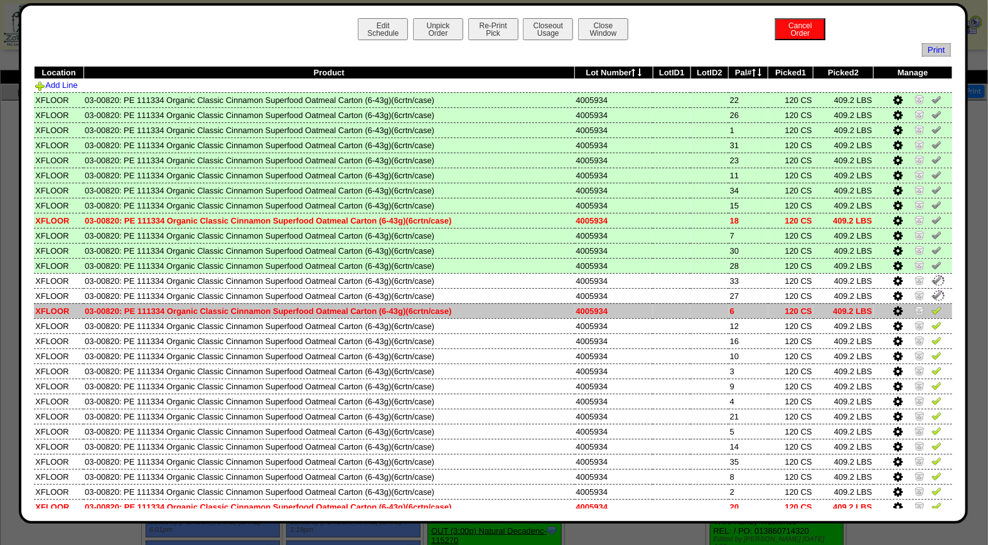
click at [932, 309] on img at bounding box center [937, 310] width 10 height 10
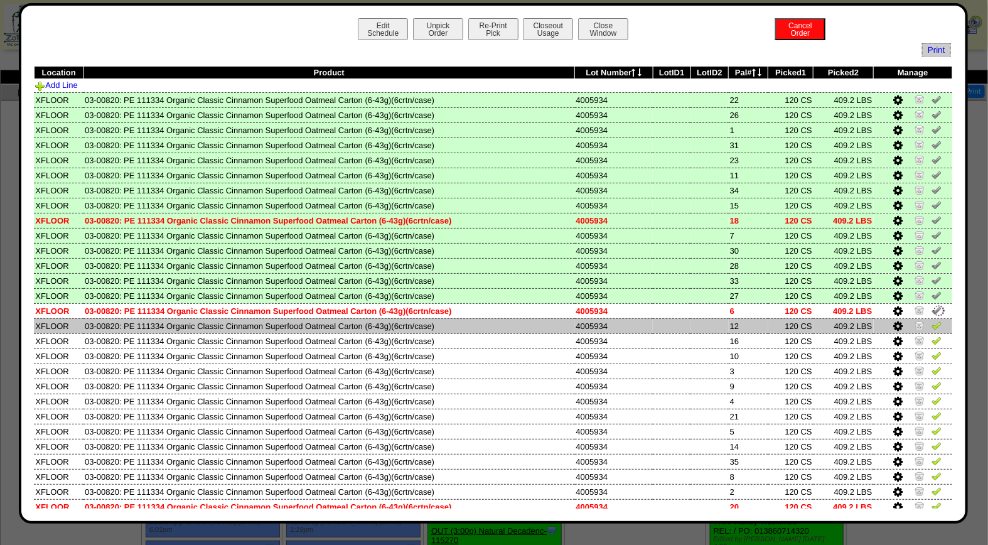
click at [932, 321] on img at bounding box center [937, 325] width 10 height 10
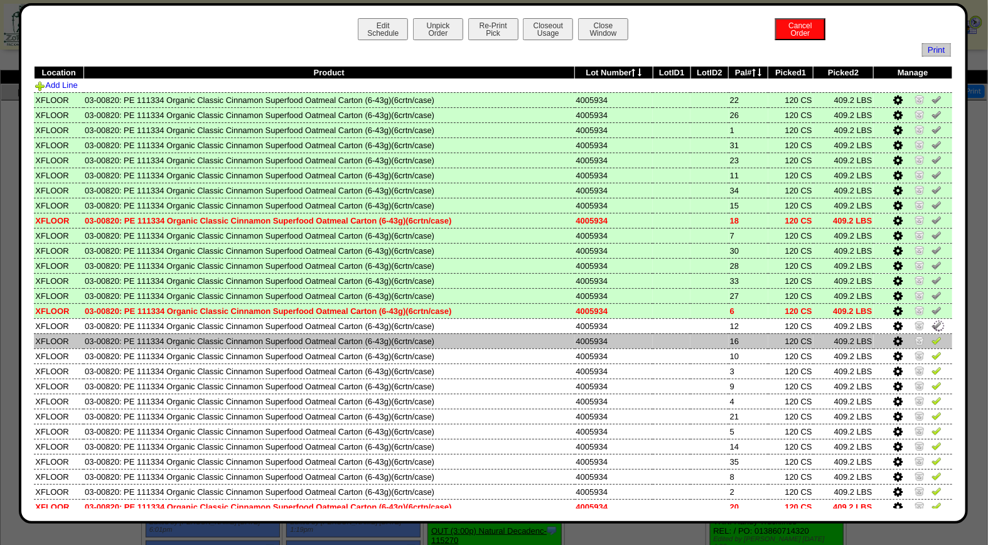
click at [932, 338] on img at bounding box center [937, 340] width 10 height 10
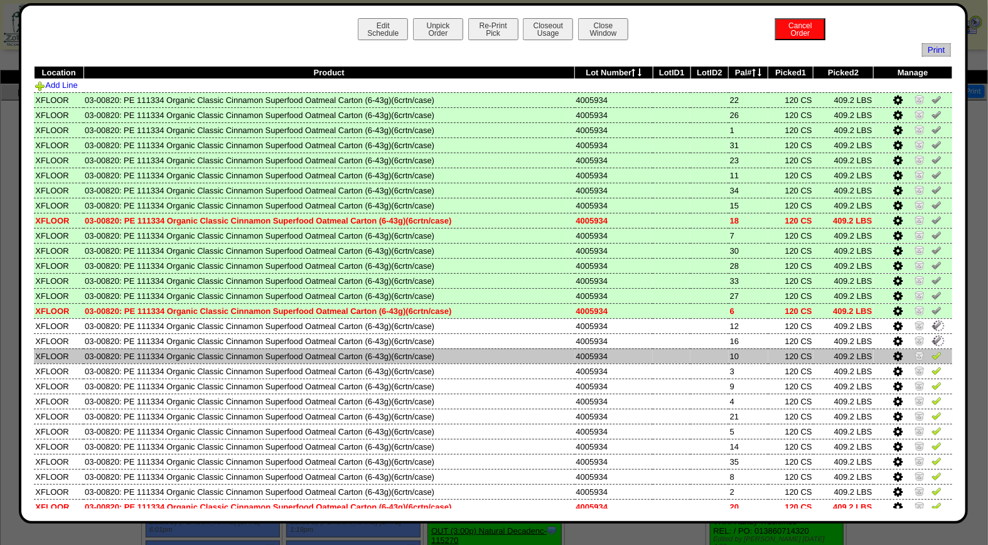
click at [932, 350] on img at bounding box center [937, 355] width 10 height 10
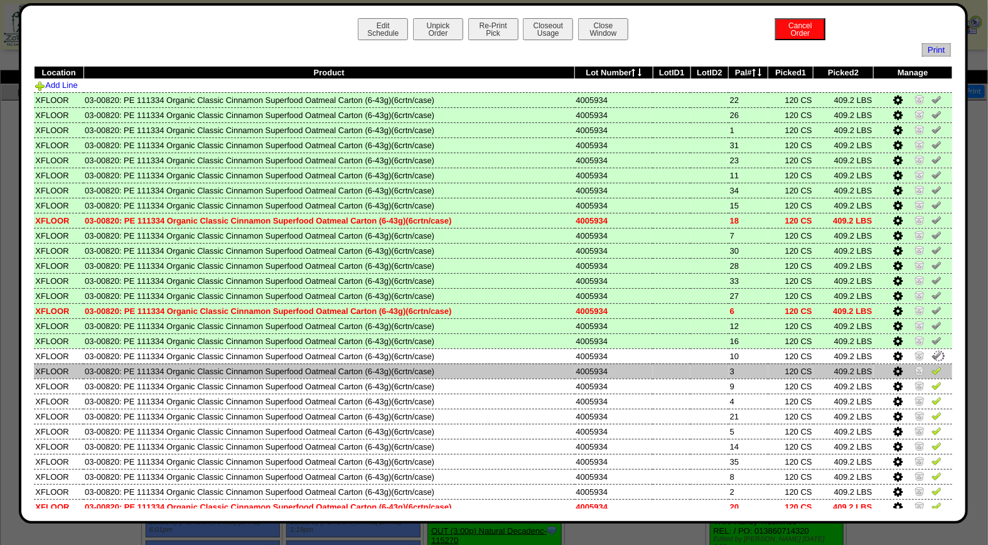
click at [932, 365] on img at bounding box center [937, 370] width 10 height 10
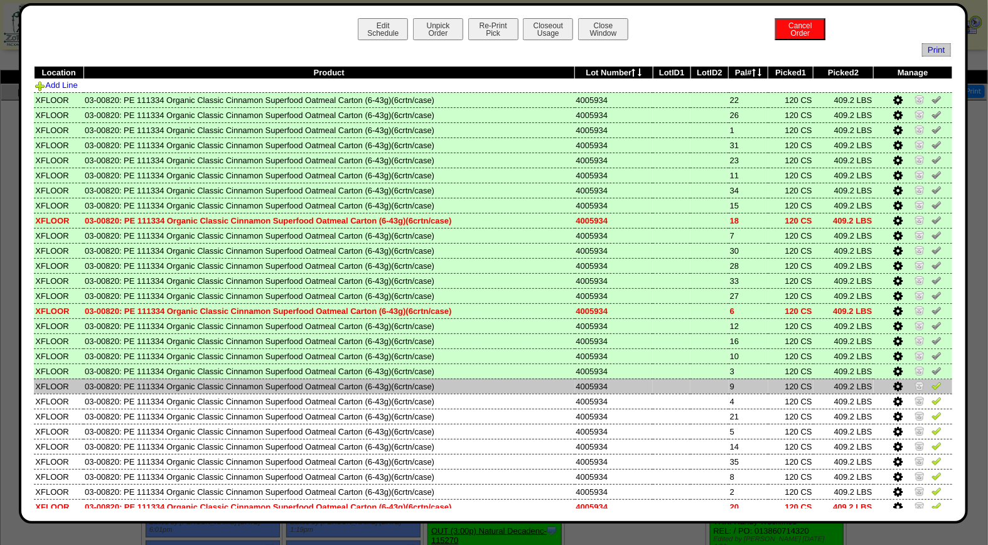
click at [932, 385] on img at bounding box center [937, 385] width 10 height 10
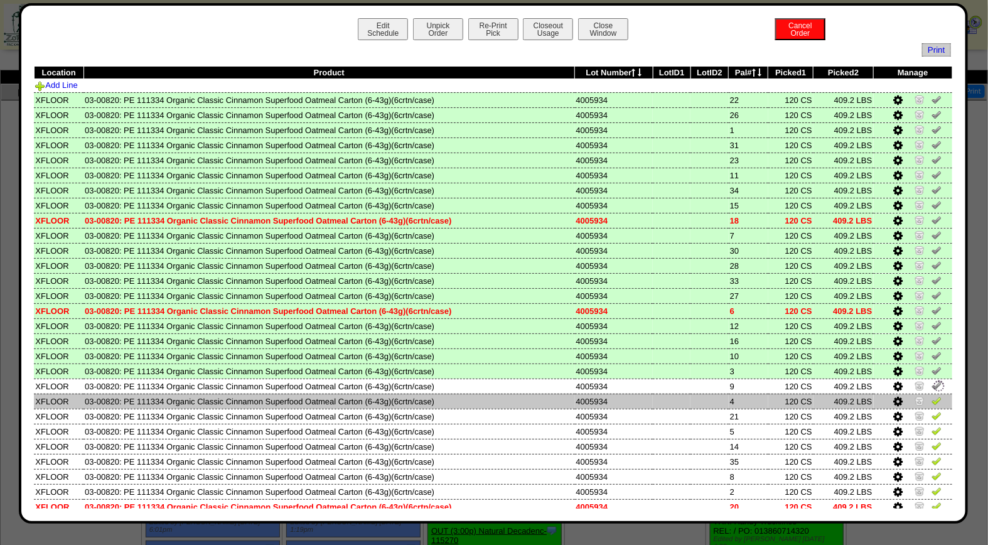
click at [932, 399] on img at bounding box center [937, 401] width 10 height 10
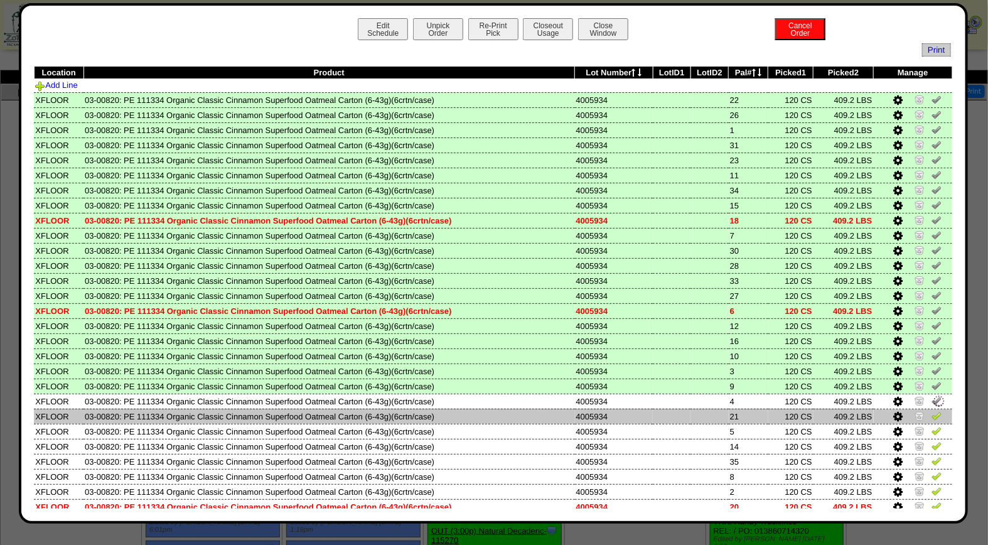
click at [932, 411] on img at bounding box center [937, 416] width 10 height 10
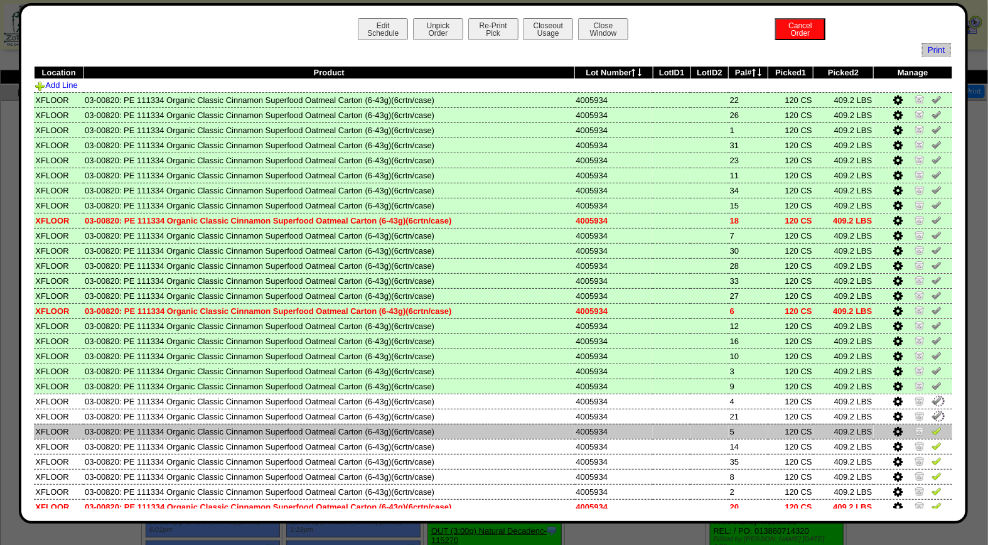
drag, startPoint x: 925, startPoint y: 425, endPoint x: 922, endPoint y: 434, distance: 9.9
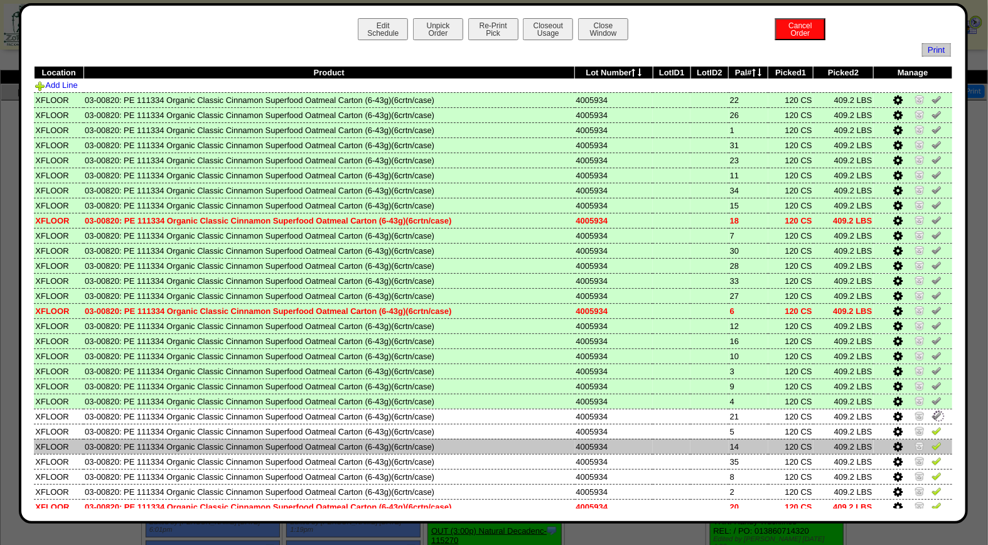
click at [932, 426] on img at bounding box center [937, 431] width 10 height 10
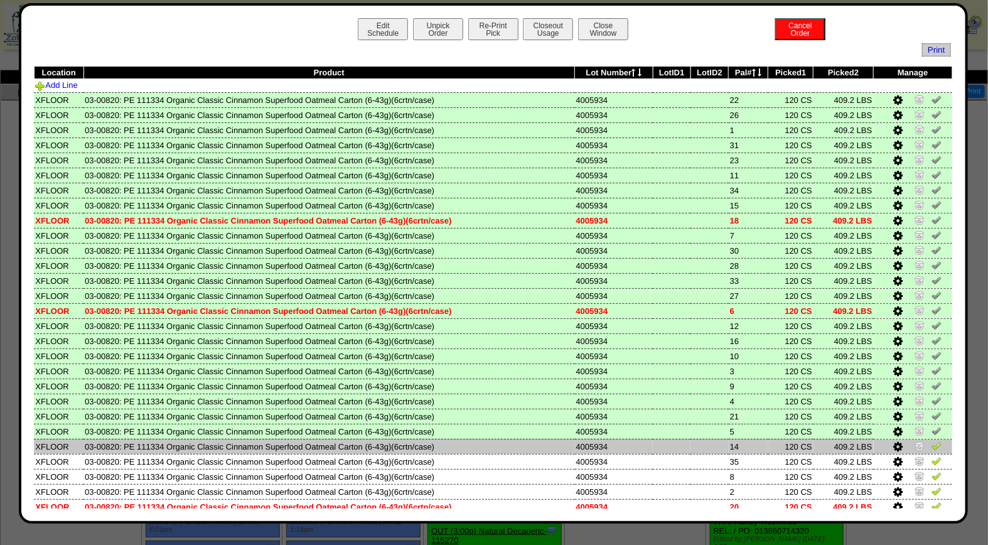
click at [932, 442] on img at bounding box center [937, 446] width 10 height 10
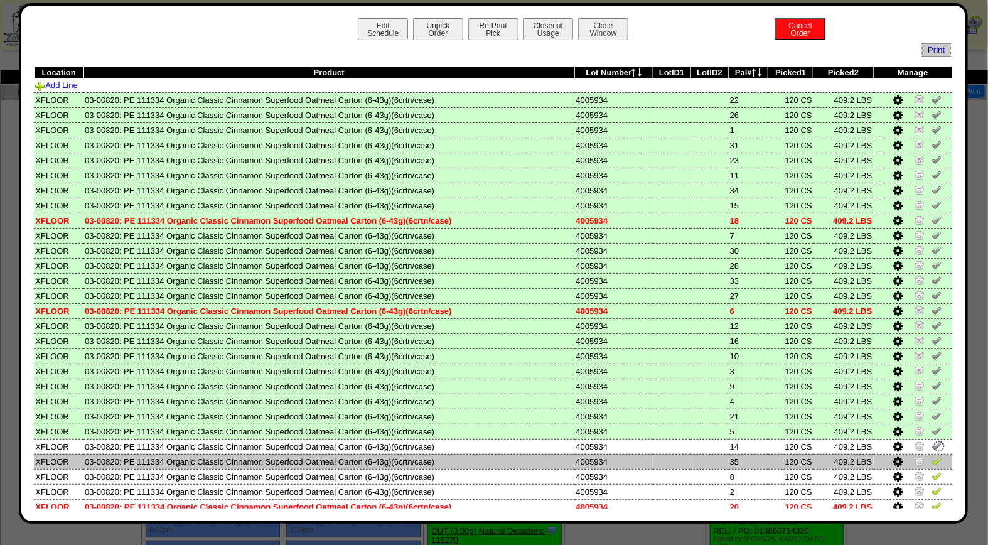
click at [932, 456] on img at bounding box center [937, 461] width 10 height 10
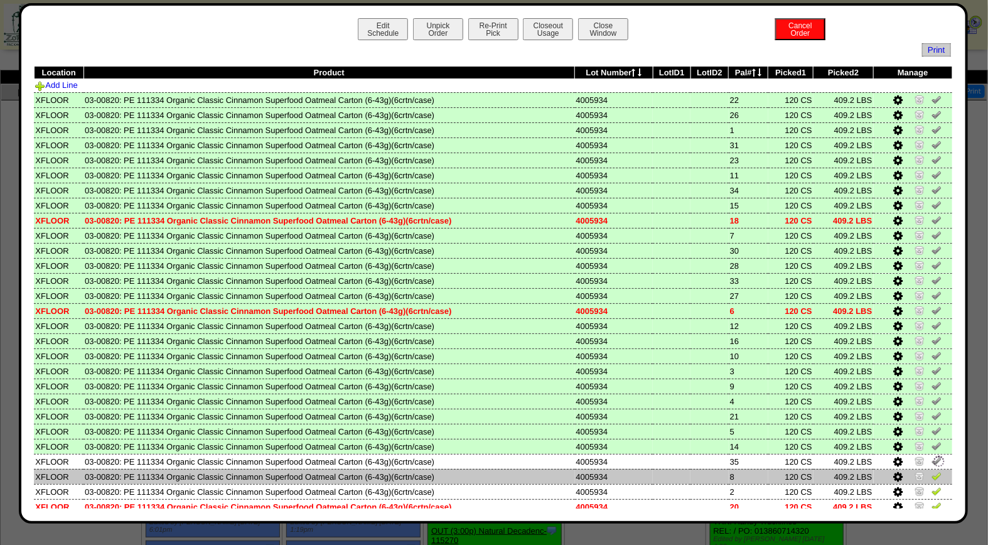
click at [932, 471] on img at bounding box center [937, 476] width 10 height 10
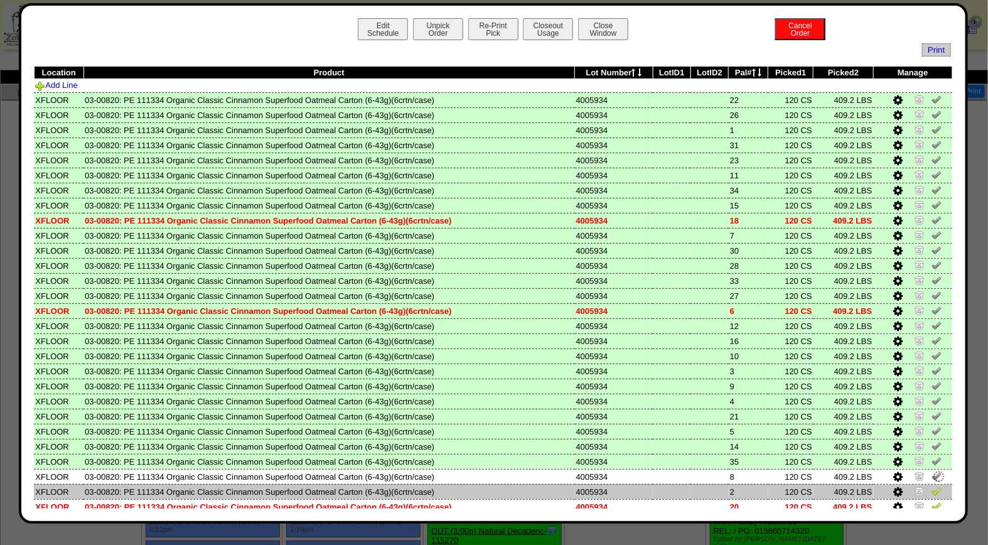
click at [932, 486] on img at bounding box center [937, 491] width 10 height 10
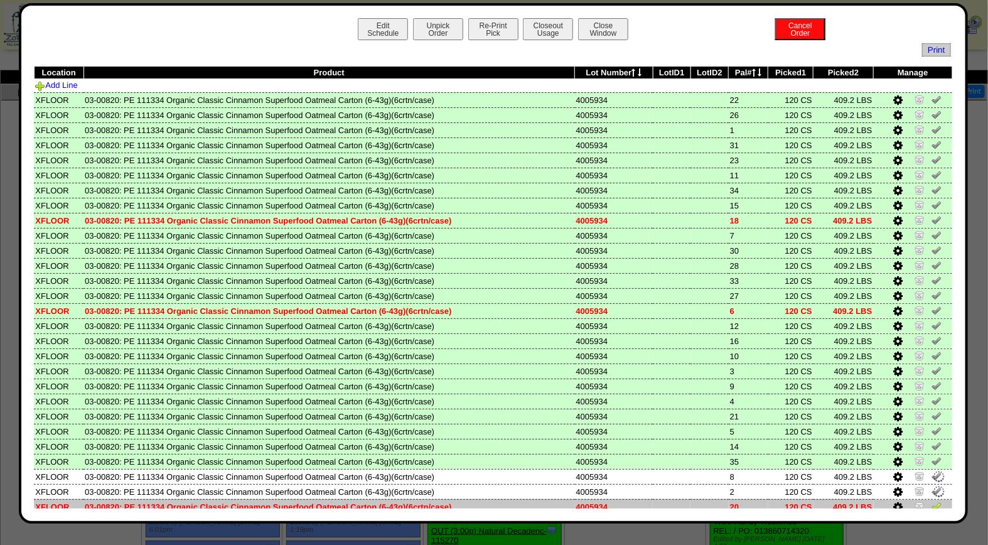
click at [932, 501] on img at bounding box center [937, 506] width 10 height 10
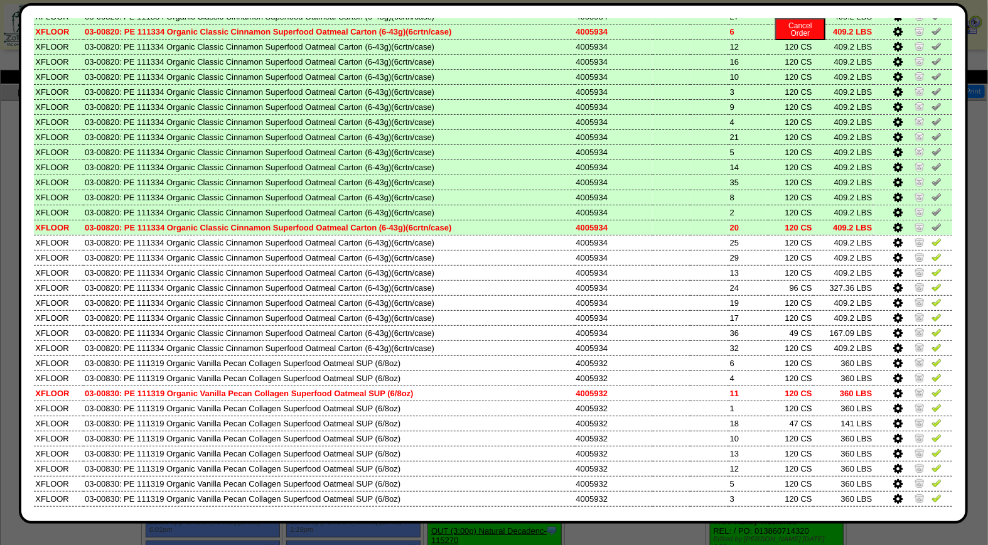
scroll to position [316, 0]
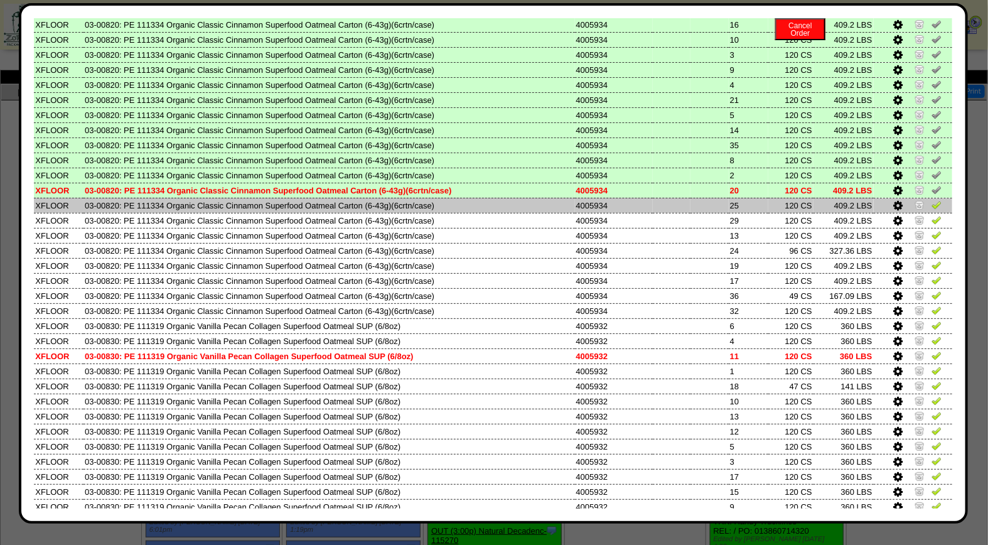
click at [932, 200] on img at bounding box center [937, 205] width 10 height 10
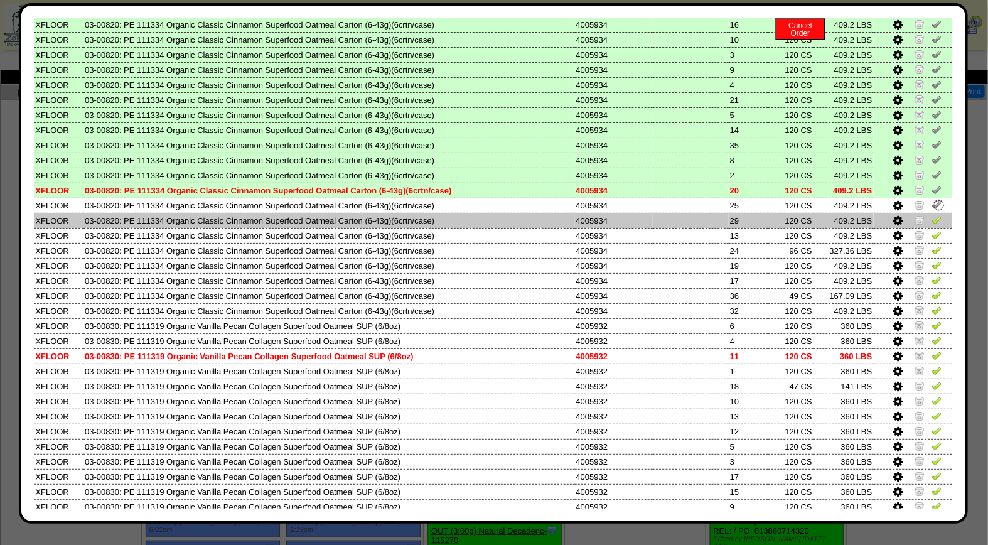
click at [932, 215] on img at bounding box center [937, 220] width 10 height 10
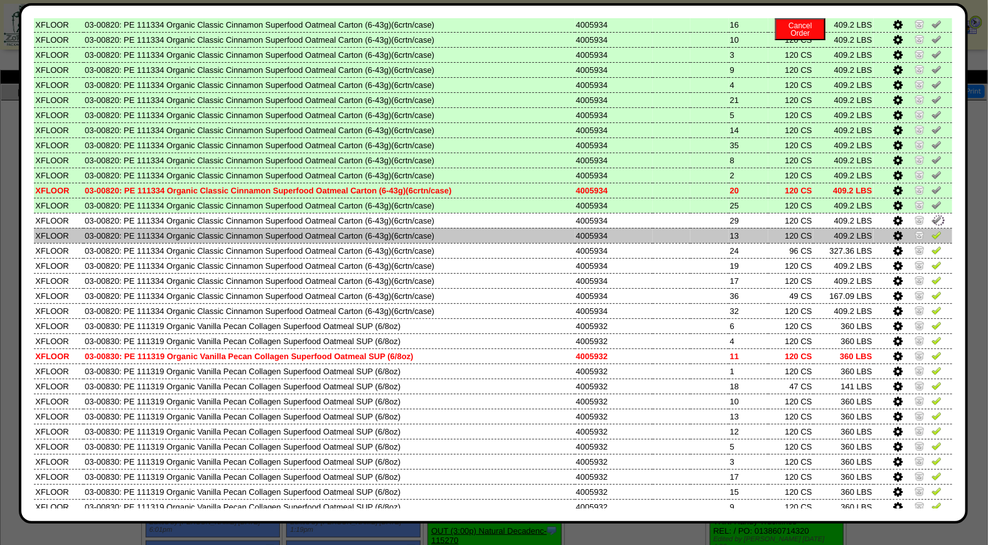
click at [932, 230] on img at bounding box center [937, 235] width 10 height 10
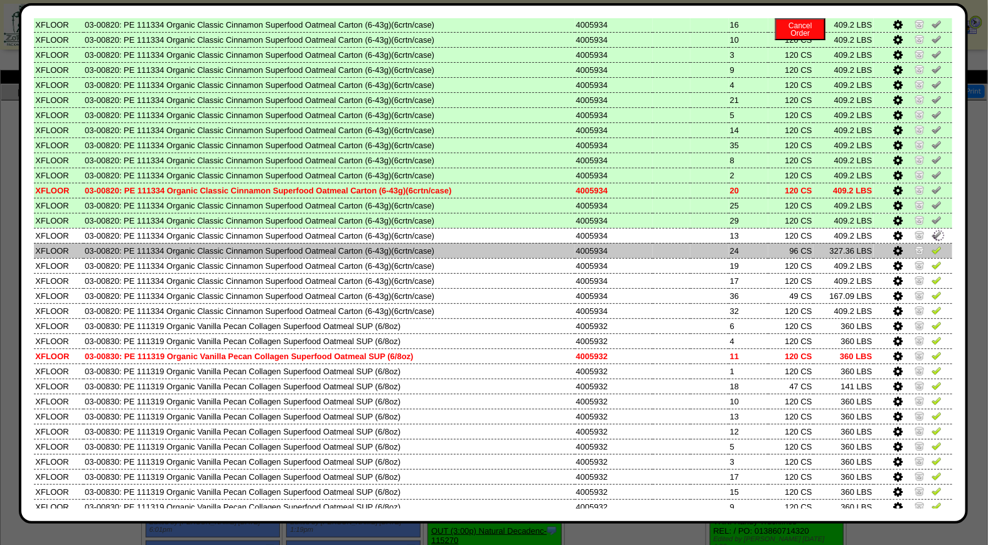
click at [932, 245] on img at bounding box center [937, 250] width 10 height 10
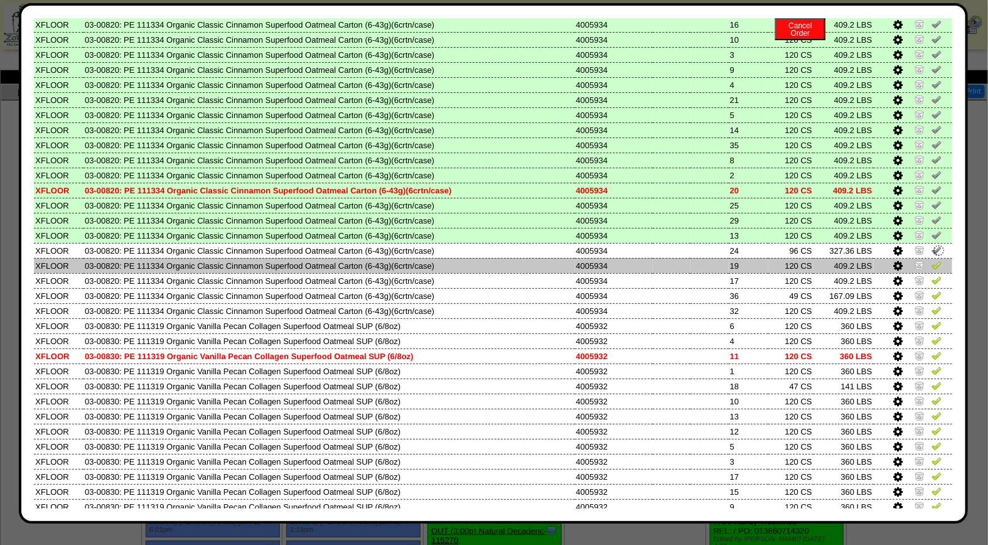
click at [932, 260] on img at bounding box center [937, 265] width 10 height 10
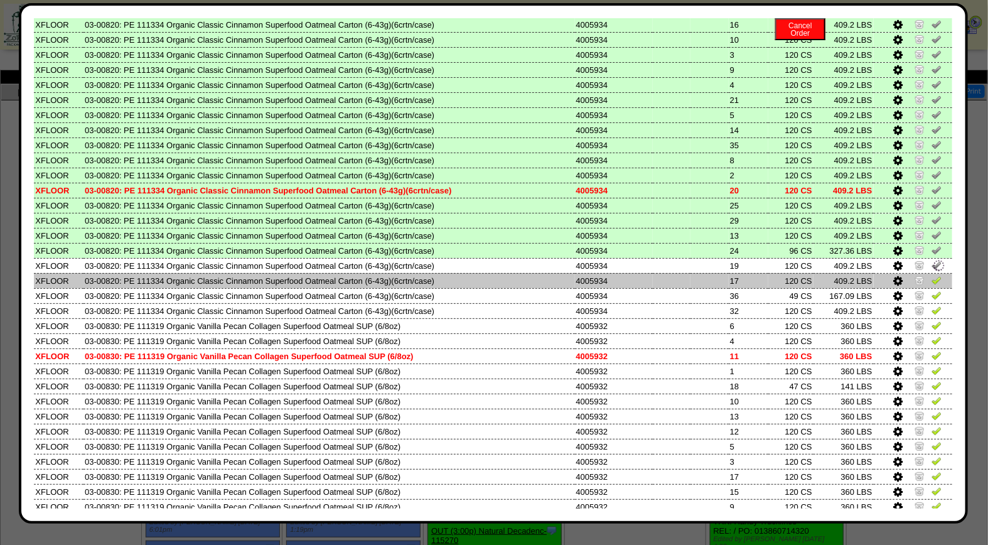
click at [932, 275] on img at bounding box center [937, 280] width 10 height 10
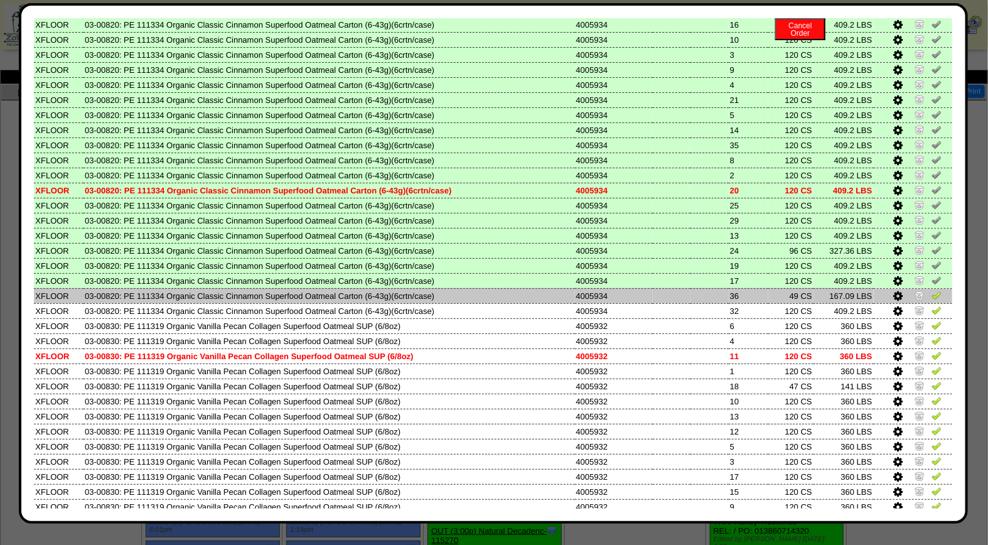
click at [932, 290] on img at bounding box center [937, 295] width 10 height 10
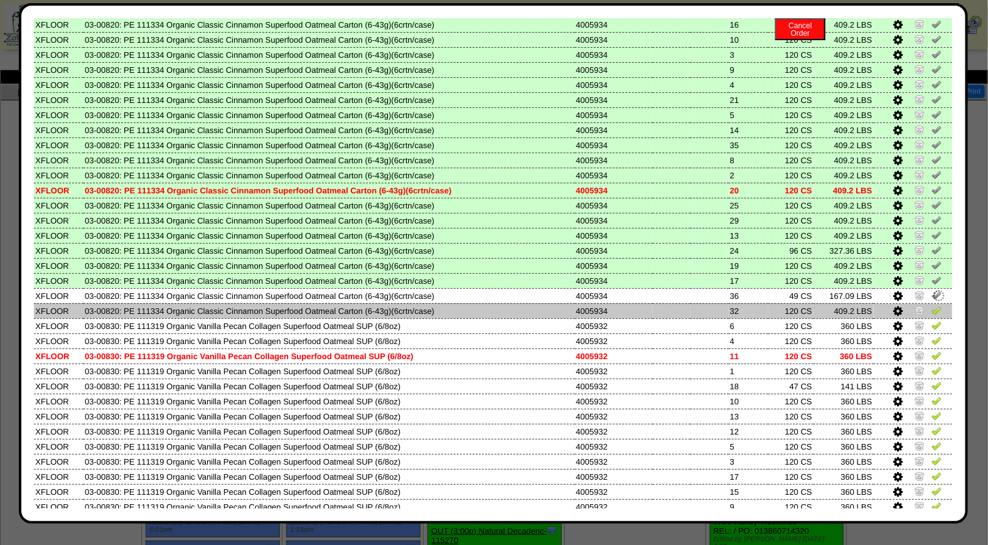
click at [932, 305] on img at bounding box center [937, 310] width 10 height 10
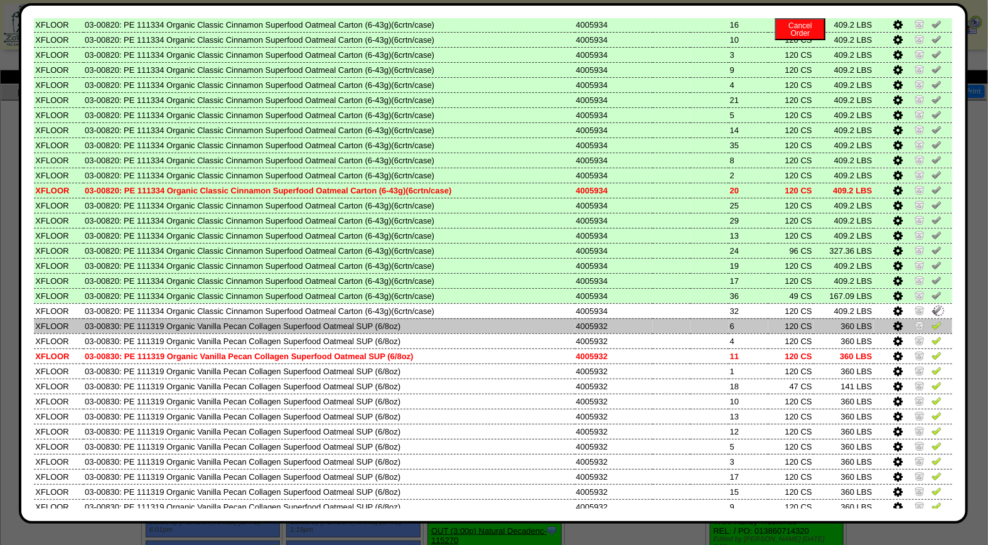
click at [932, 320] on img at bounding box center [937, 325] width 10 height 10
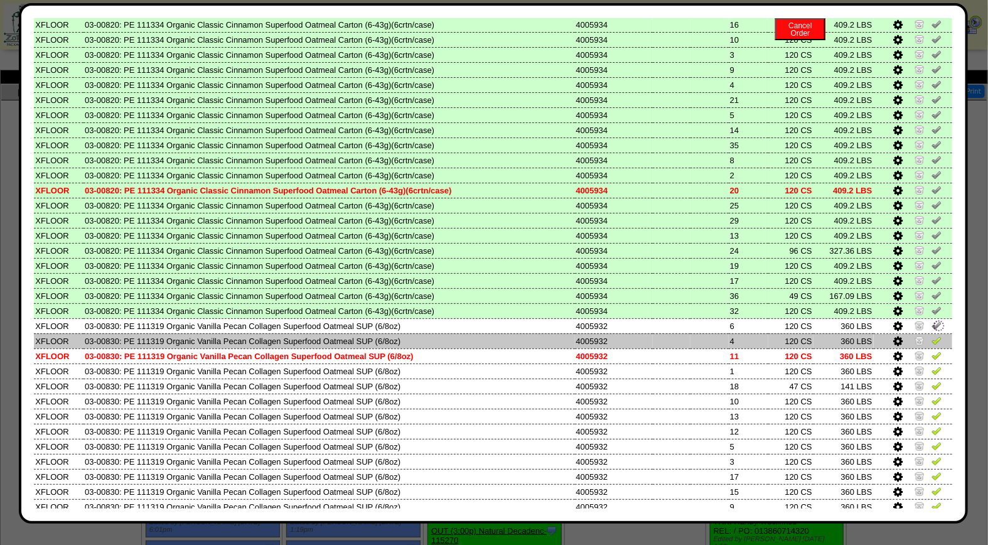
click at [932, 335] on img at bounding box center [937, 340] width 10 height 10
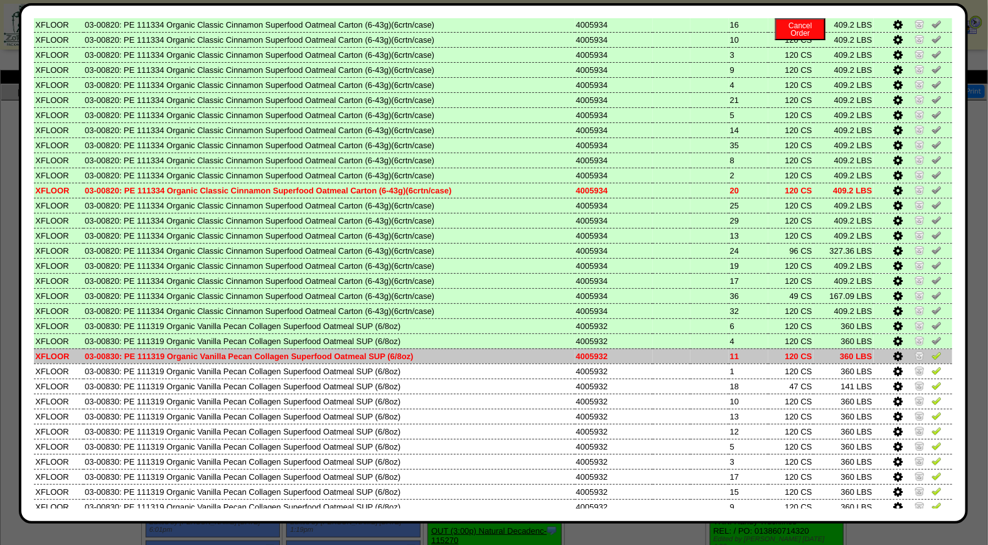
click at [932, 350] on img at bounding box center [937, 355] width 10 height 10
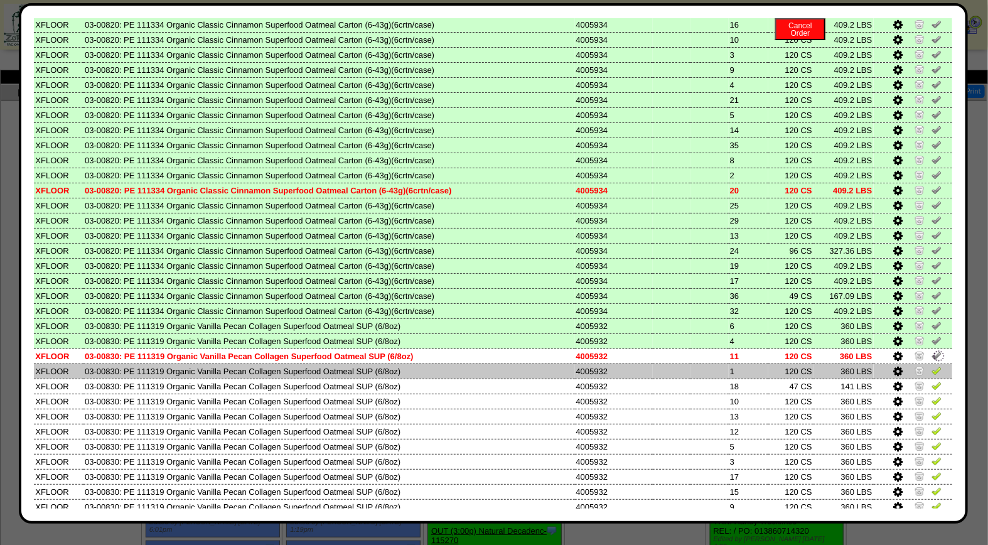
click at [932, 365] on img at bounding box center [937, 370] width 10 height 10
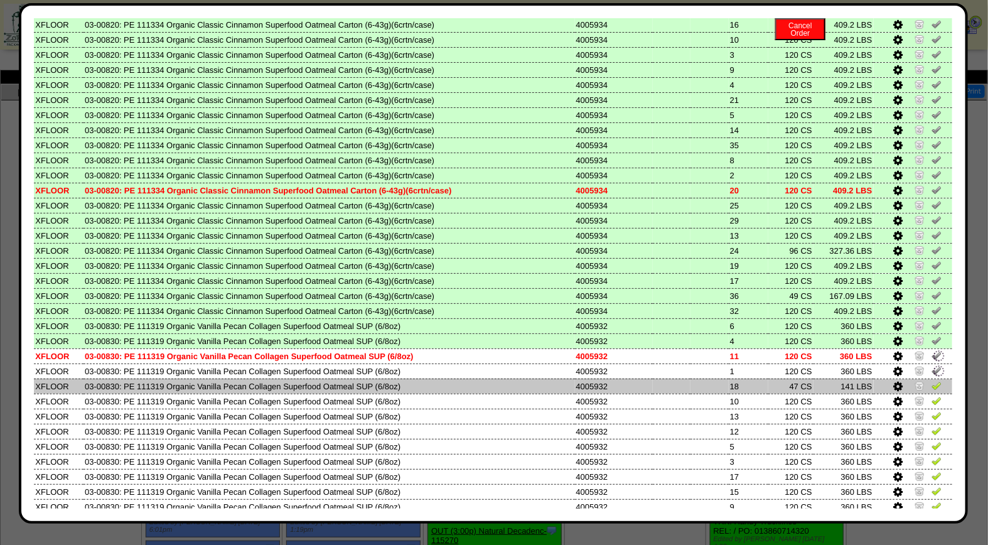
click at [932, 380] on img at bounding box center [937, 385] width 10 height 10
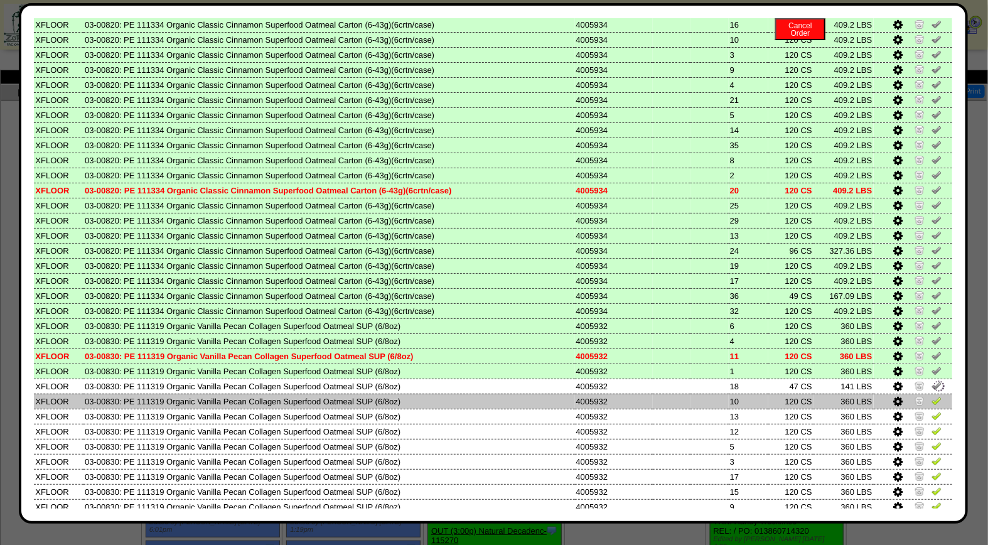
click at [932, 396] on img at bounding box center [937, 401] width 10 height 10
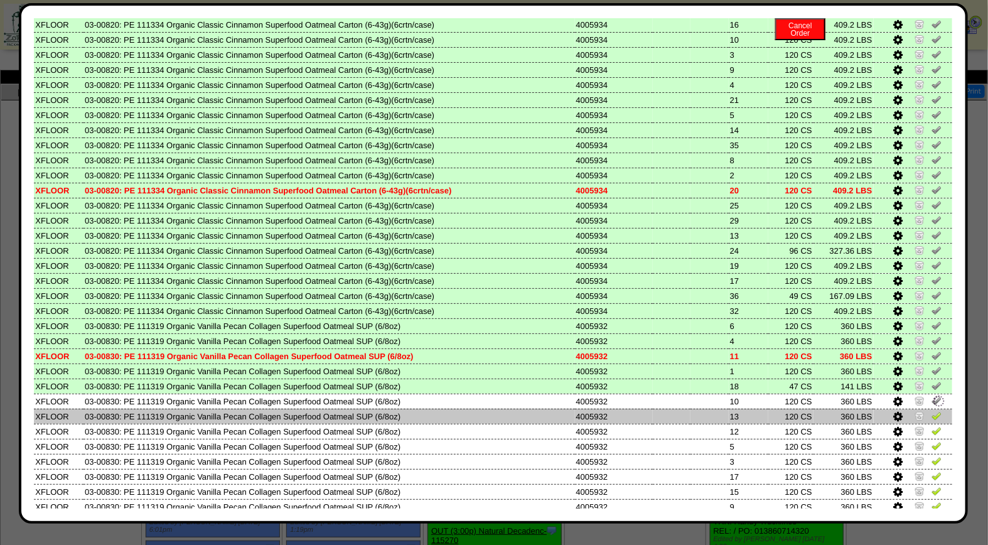
click at [932, 411] on img at bounding box center [937, 416] width 10 height 10
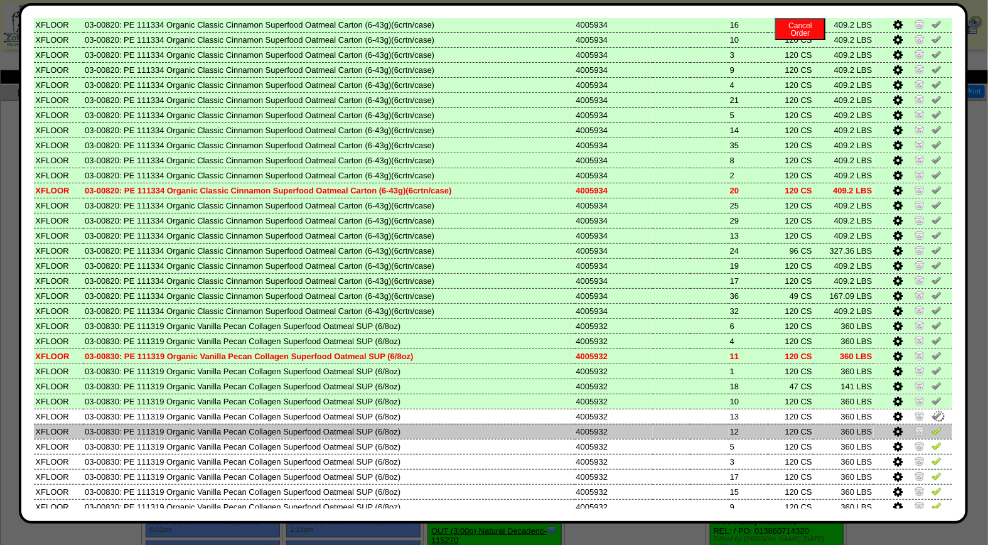
click at [932, 426] on img at bounding box center [937, 431] width 10 height 10
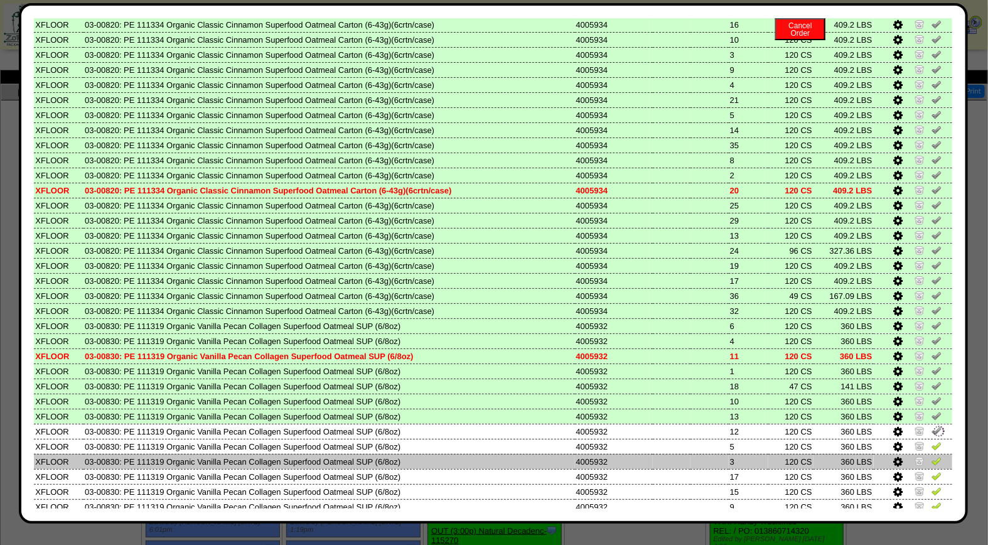
click at [932, 456] on img at bounding box center [937, 461] width 10 height 10
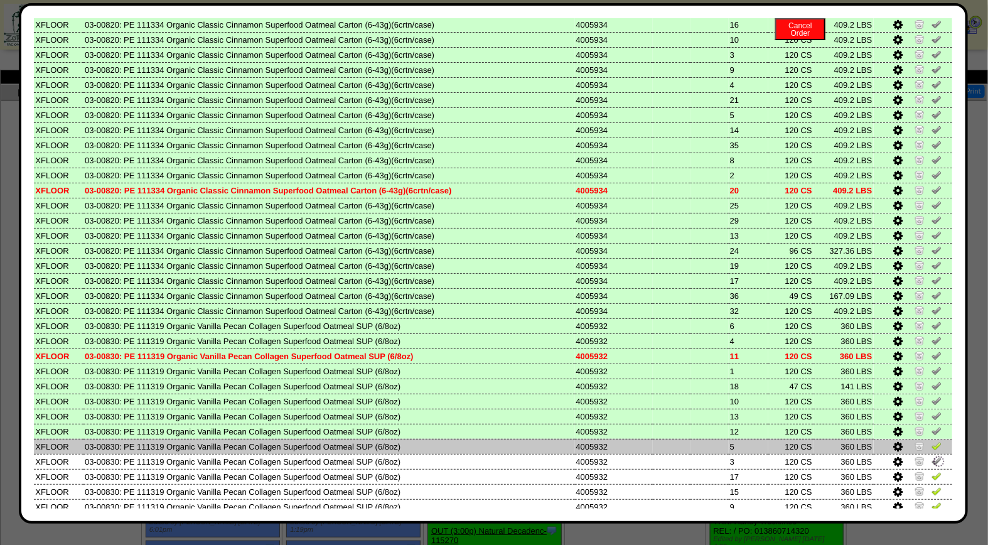
click at [932, 441] on img at bounding box center [937, 446] width 10 height 10
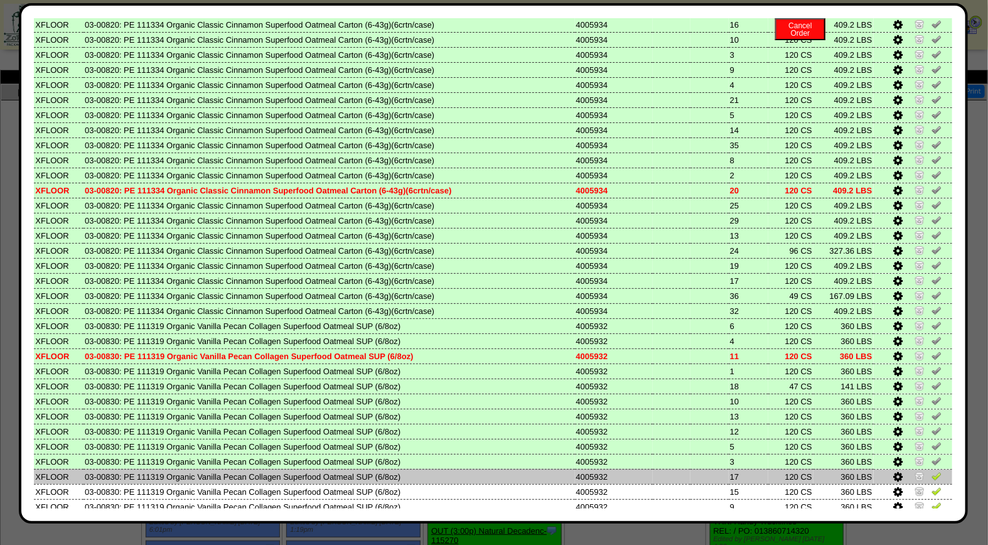
click at [932, 471] on img at bounding box center [937, 476] width 10 height 10
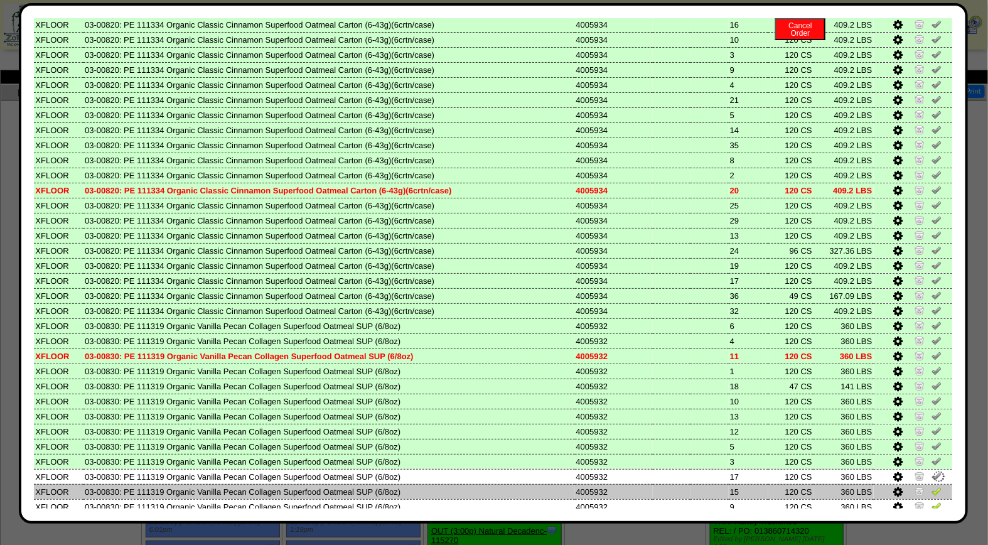
click at [932, 486] on img at bounding box center [937, 491] width 10 height 10
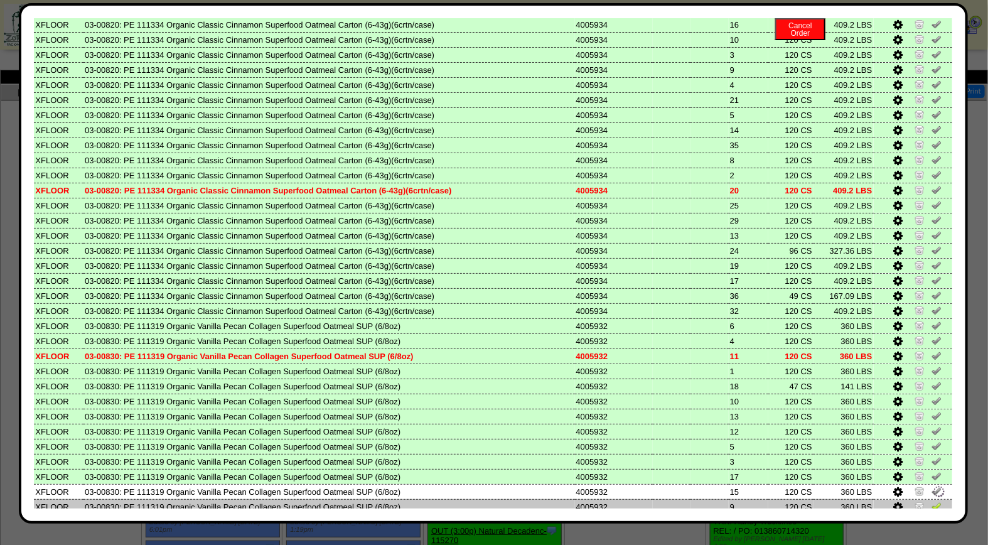
click at [932, 501] on img at bounding box center [937, 506] width 10 height 10
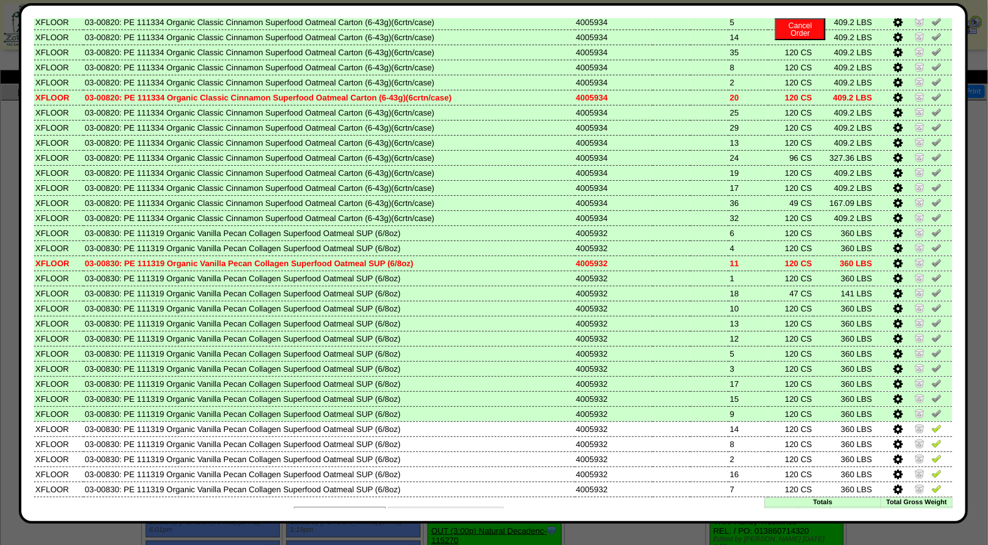
scroll to position [415, 0]
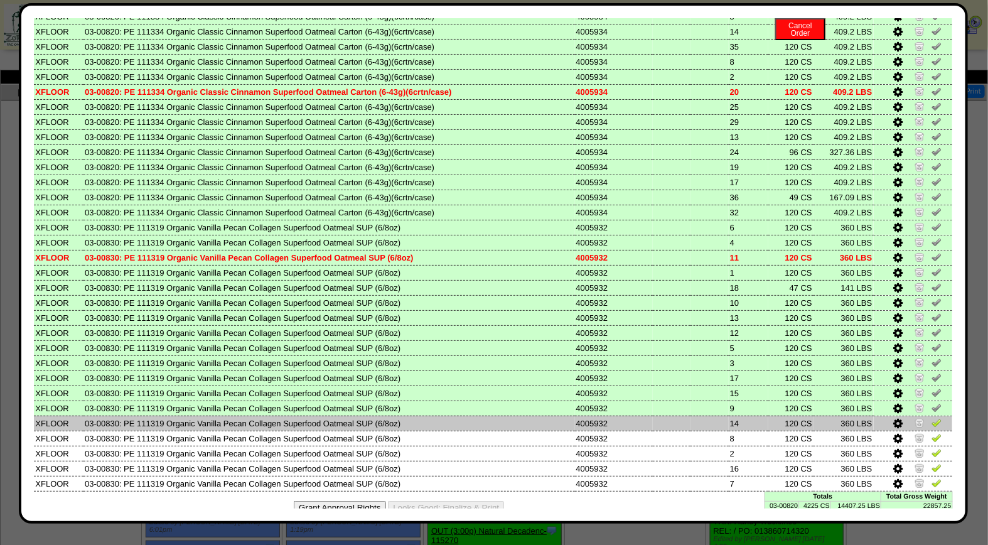
click at [932, 418] on img at bounding box center [937, 423] width 10 height 10
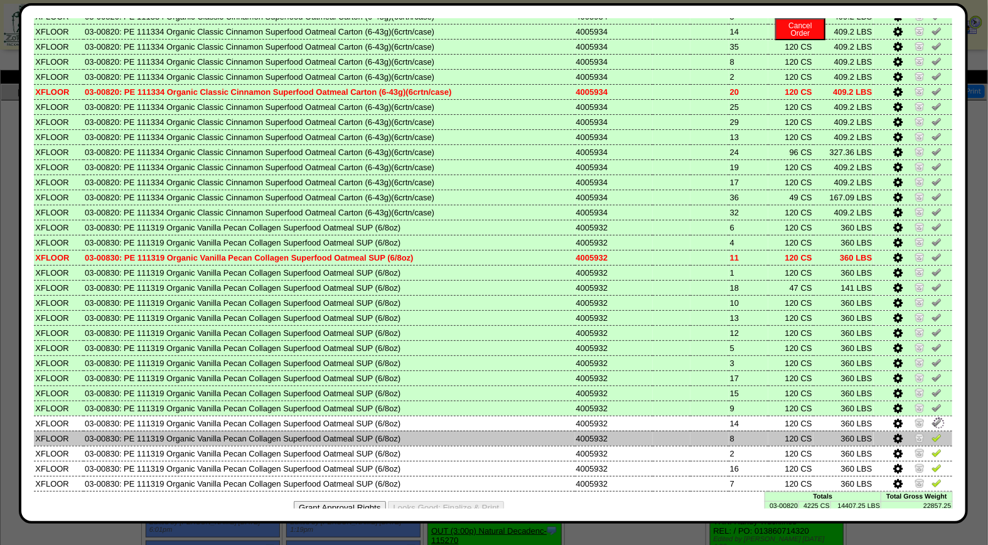
click at [932, 435] on link at bounding box center [937, 439] width 10 height 9
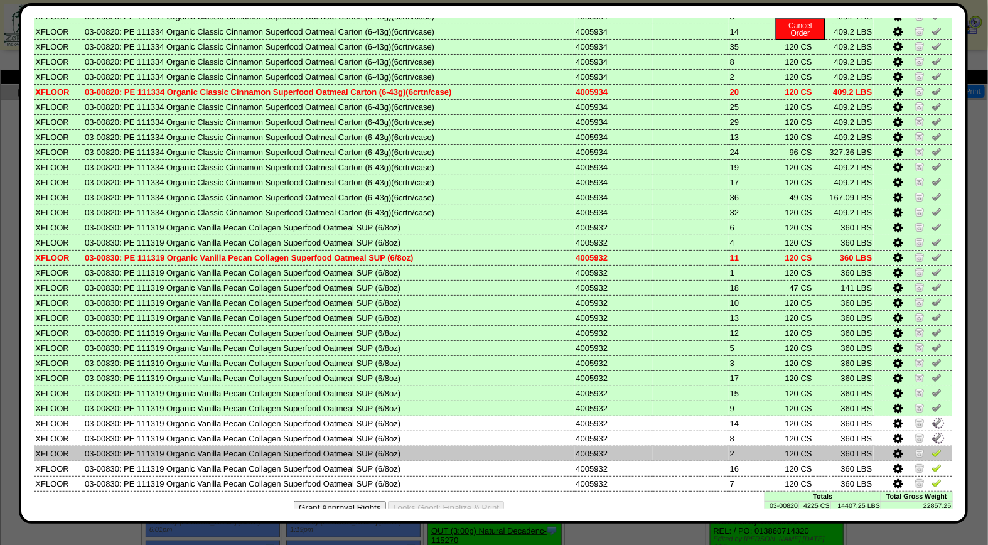
click at [932, 448] on img at bounding box center [937, 453] width 10 height 10
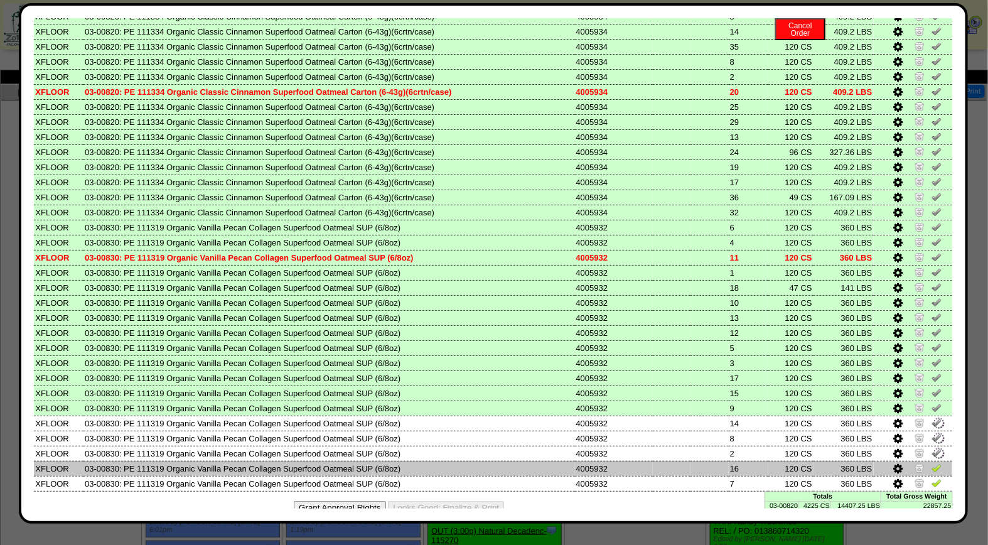
click at [932, 463] on img at bounding box center [937, 468] width 10 height 10
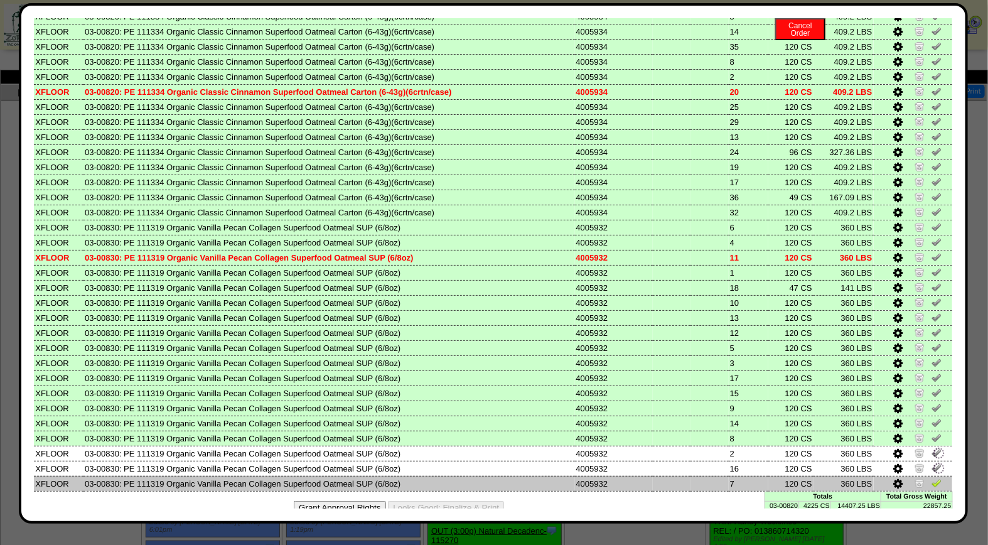
click at [932, 478] on img at bounding box center [937, 483] width 10 height 10
